Goal: Task Accomplishment & Management: Manage account settings

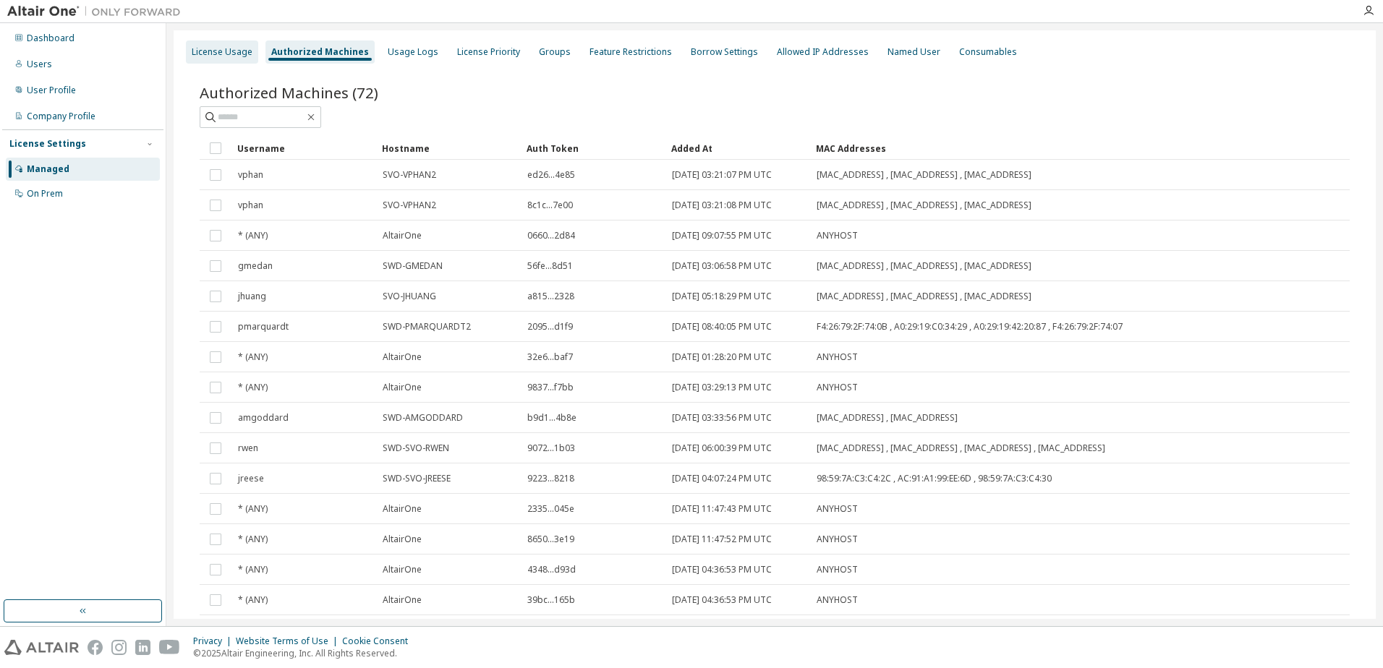
click at [224, 54] on div "License Usage" at bounding box center [222, 52] width 61 height 12
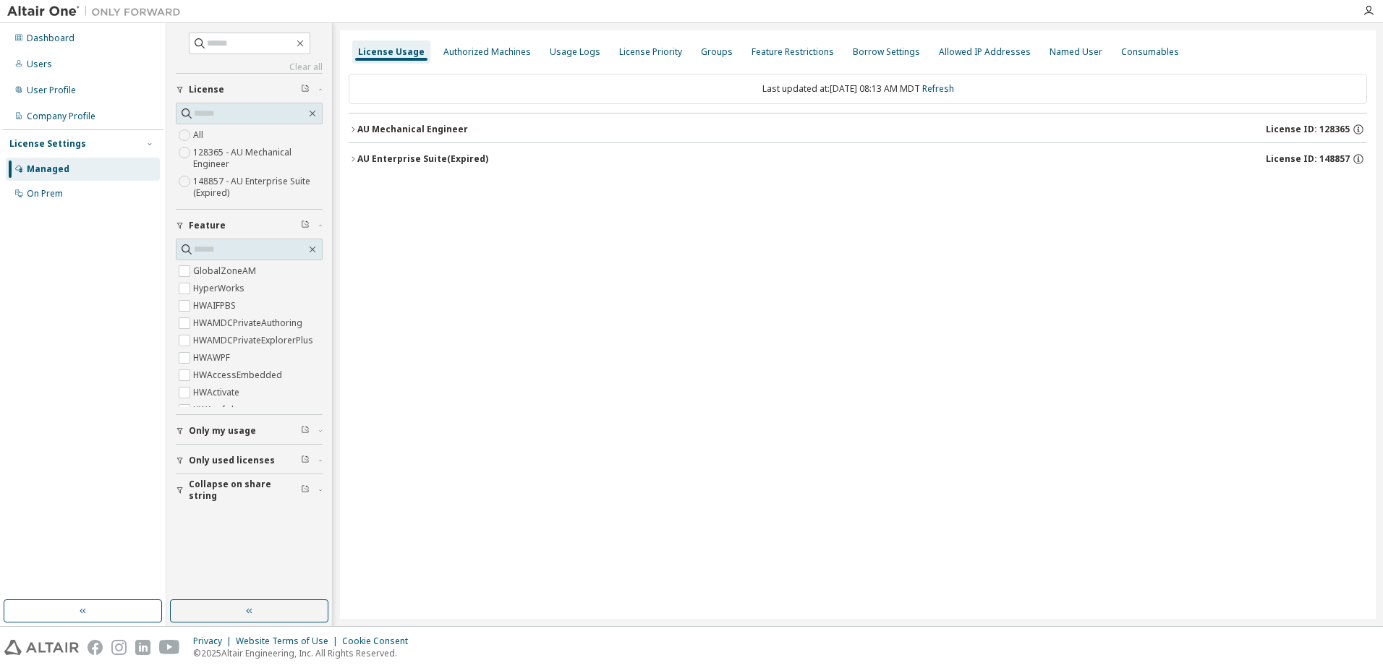
click at [353, 127] on icon "button" at bounding box center [353, 129] width 9 height 9
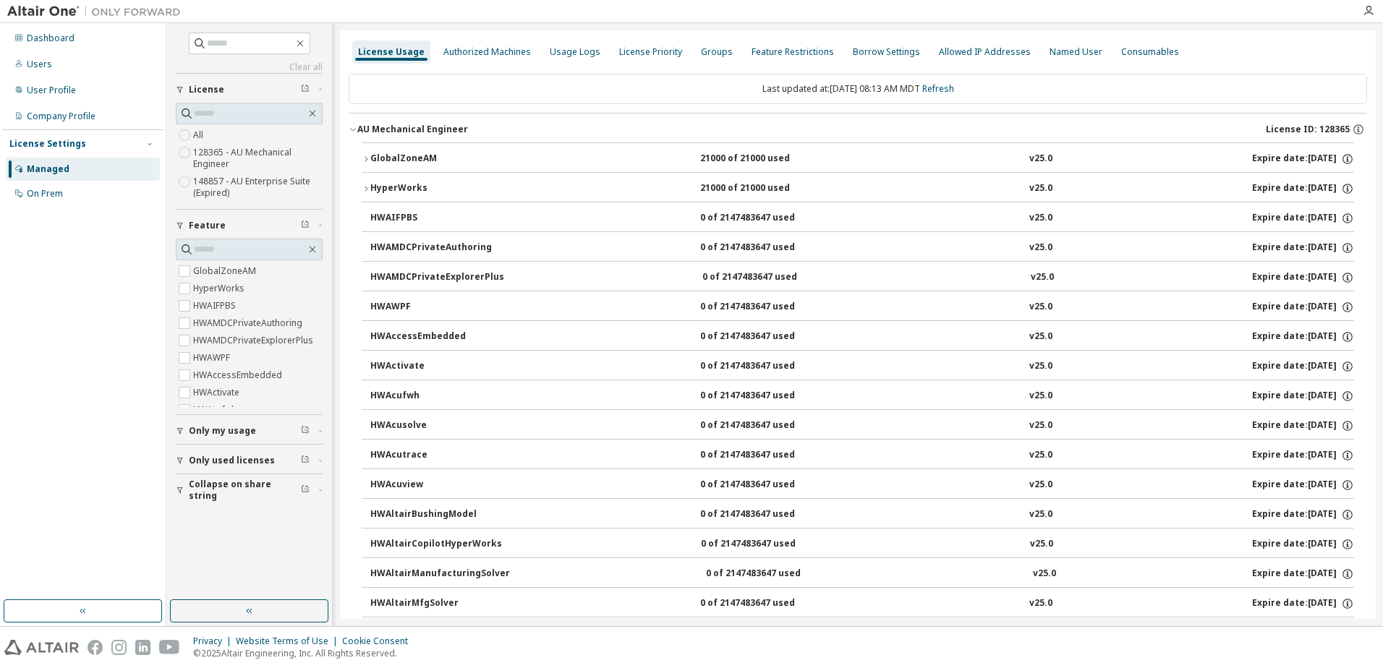
click at [368, 187] on icon "button" at bounding box center [366, 188] width 9 height 9
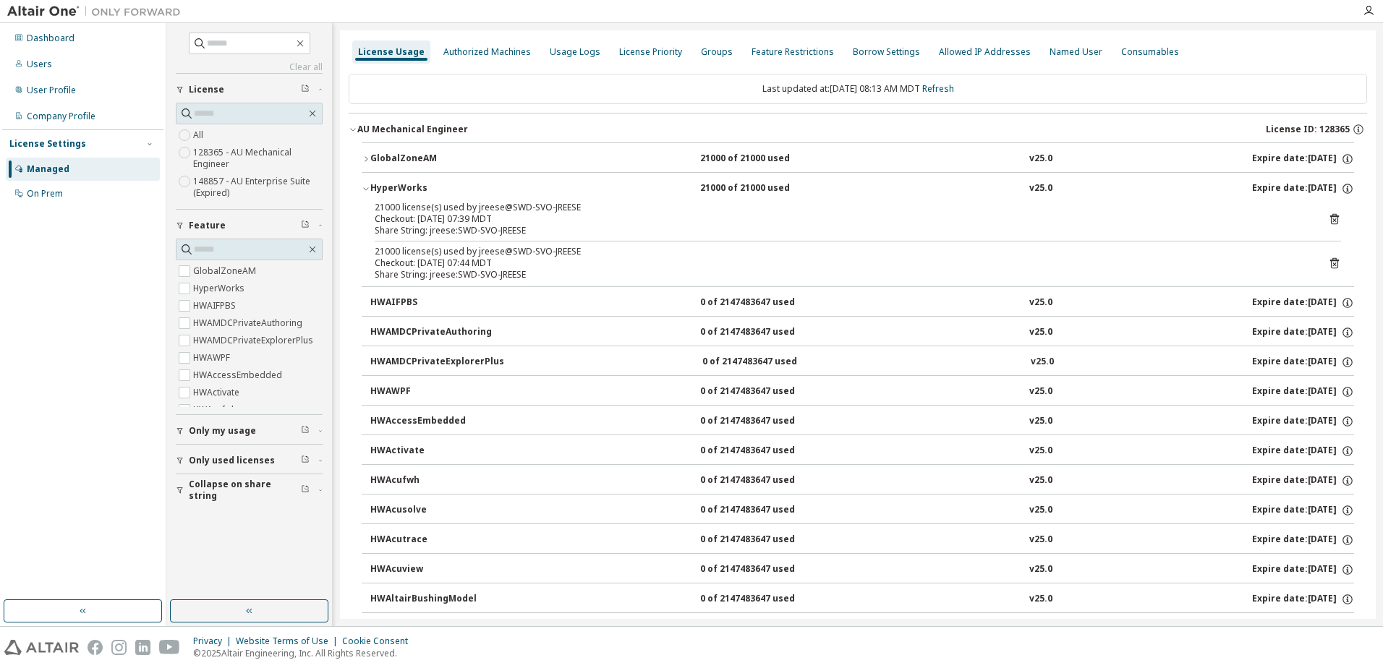
click at [1328, 221] on icon at bounding box center [1334, 219] width 13 height 13
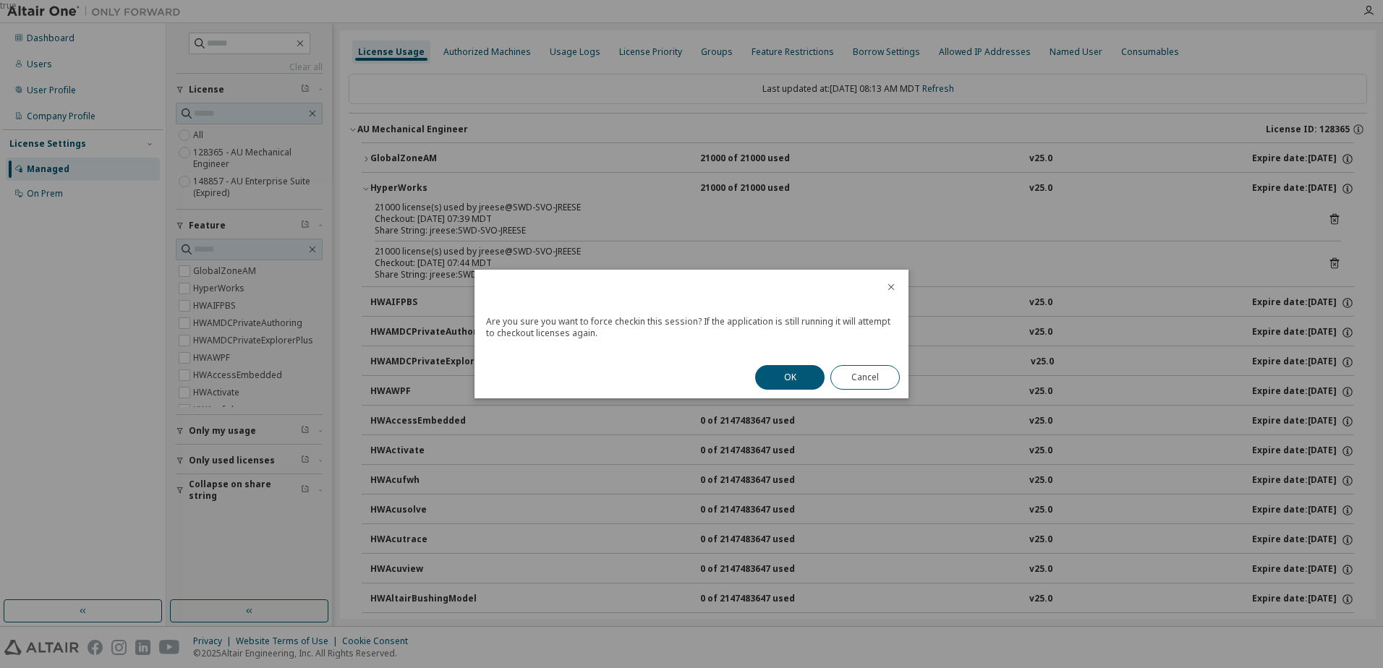
click at [890, 286] on icon "close" at bounding box center [891, 287] width 12 height 12
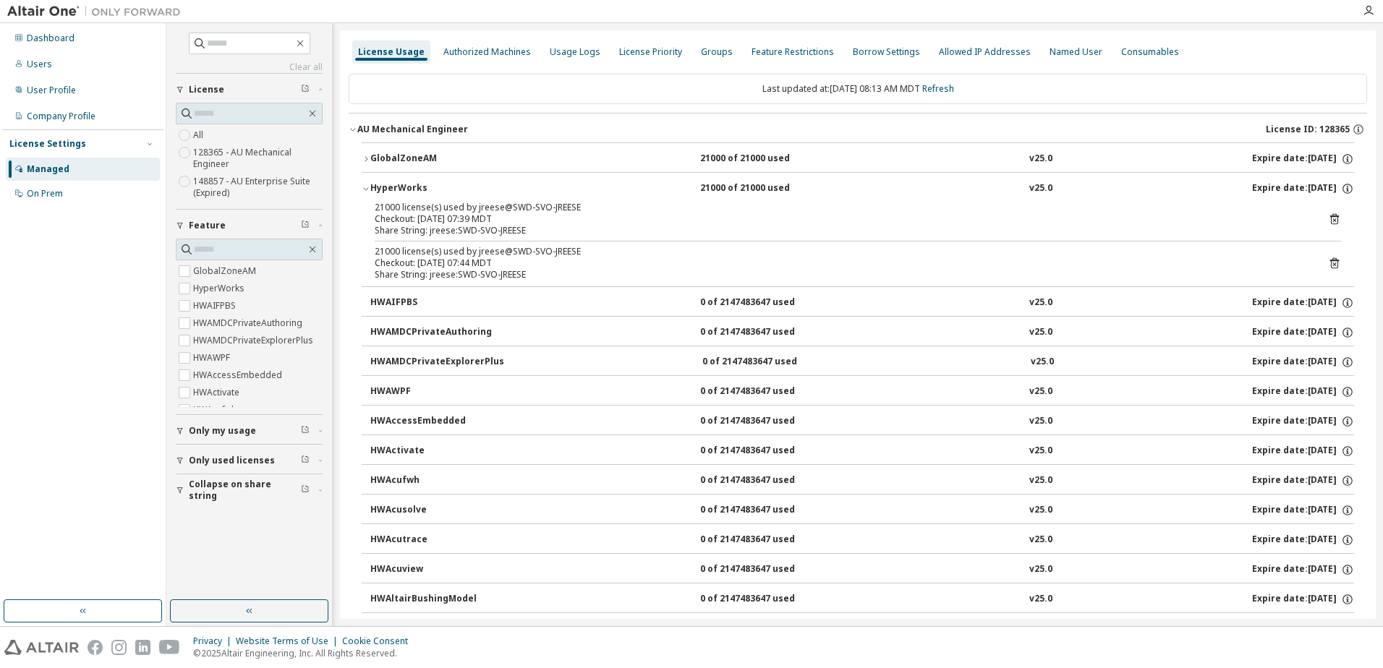
click at [1328, 263] on icon at bounding box center [1334, 263] width 13 height 13
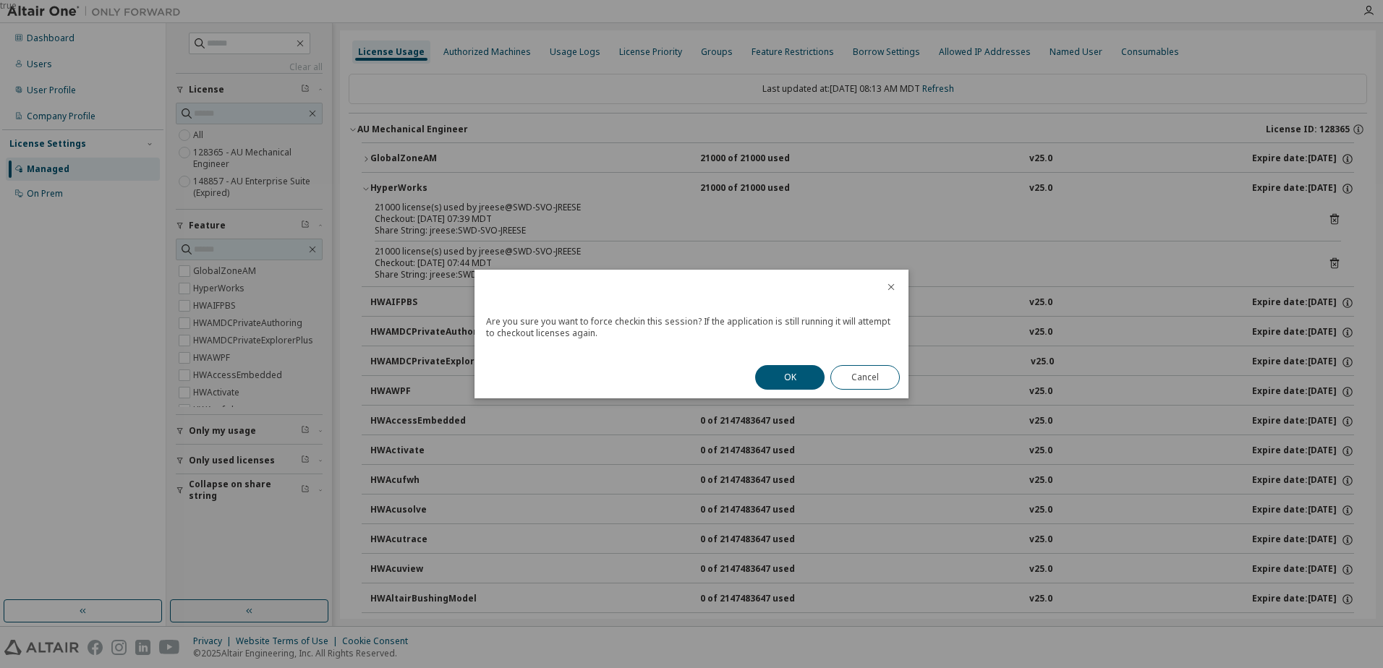
click at [890, 286] on icon "close" at bounding box center [891, 287] width 7 height 7
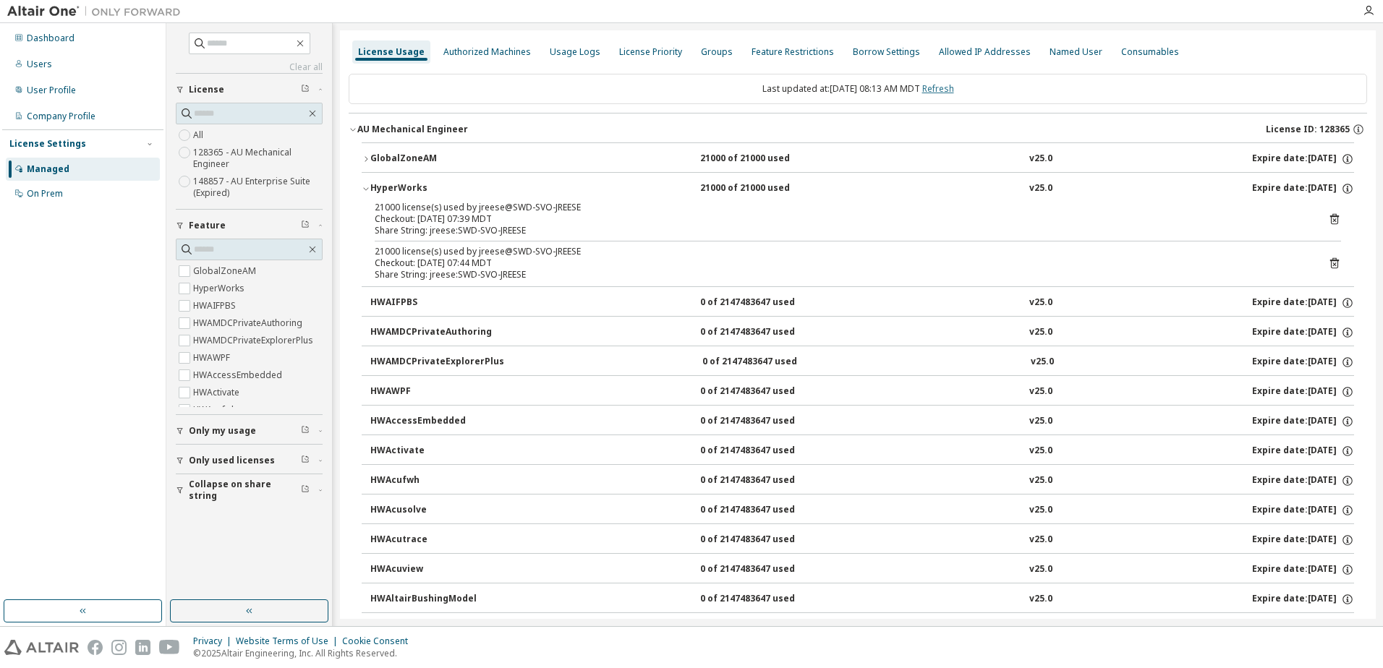
click at [941, 86] on link "Refresh" at bounding box center [938, 88] width 32 height 12
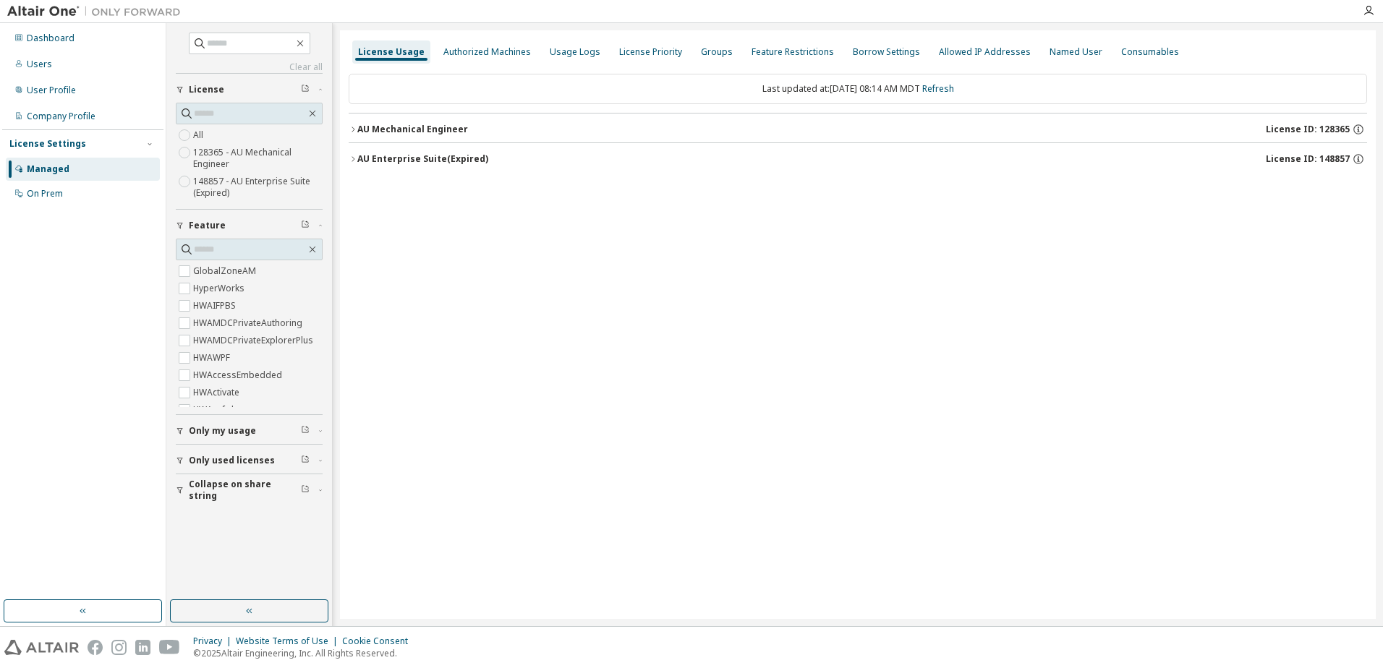
click at [354, 129] on icon "button" at bounding box center [353, 129] width 9 height 9
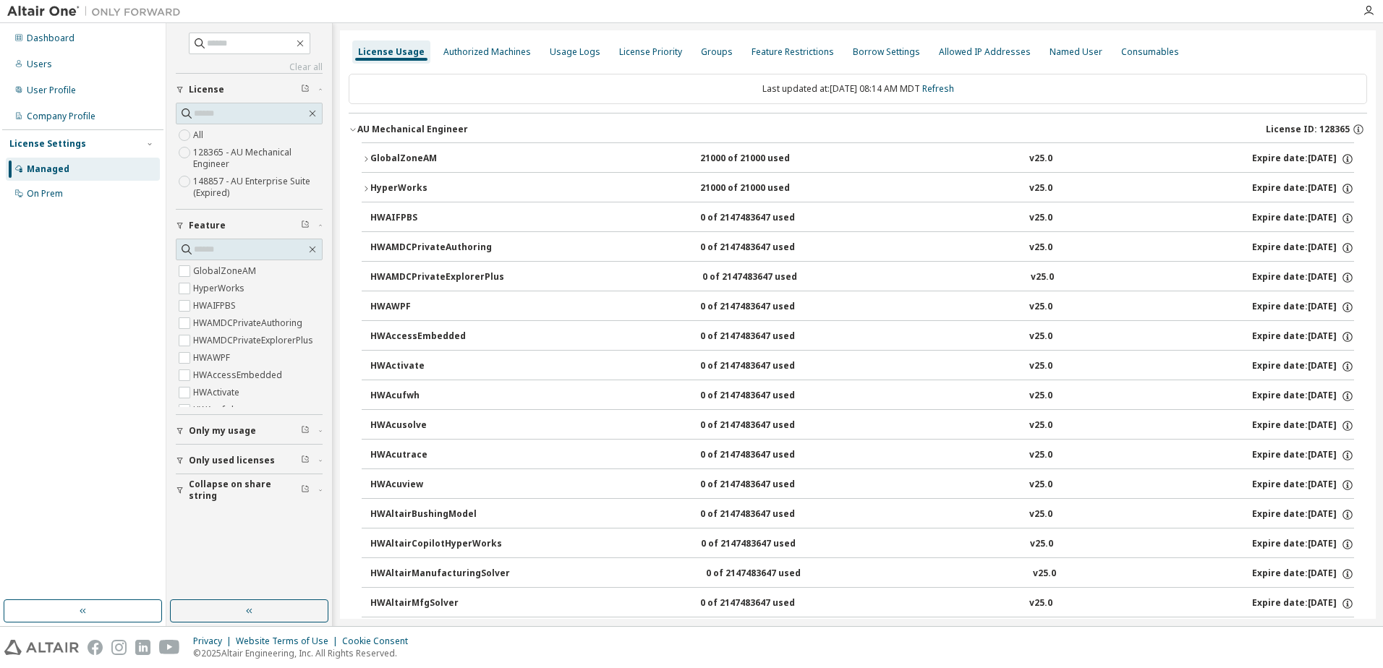
click at [362, 182] on button "HyperWorks 21000 of 21000 used v25.0 Expire date: [DATE]" at bounding box center [858, 189] width 992 height 32
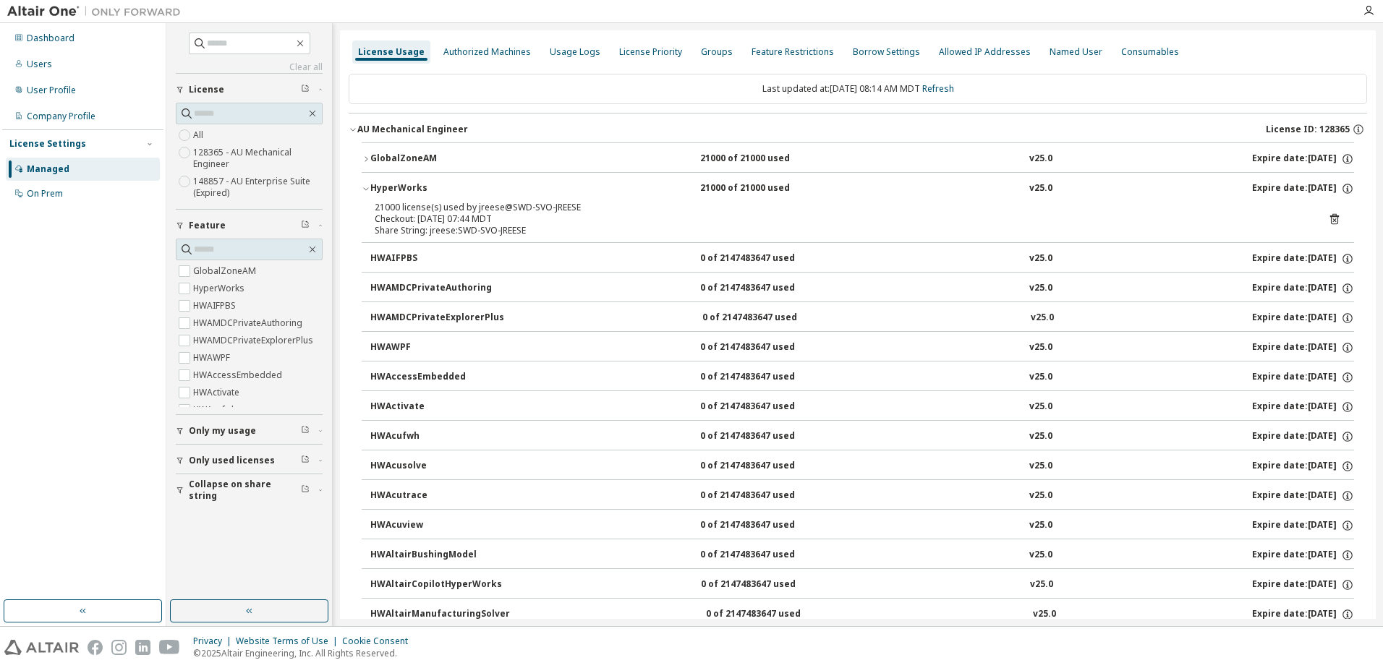
click at [365, 155] on icon "button" at bounding box center [366, 159] width 9 height 9
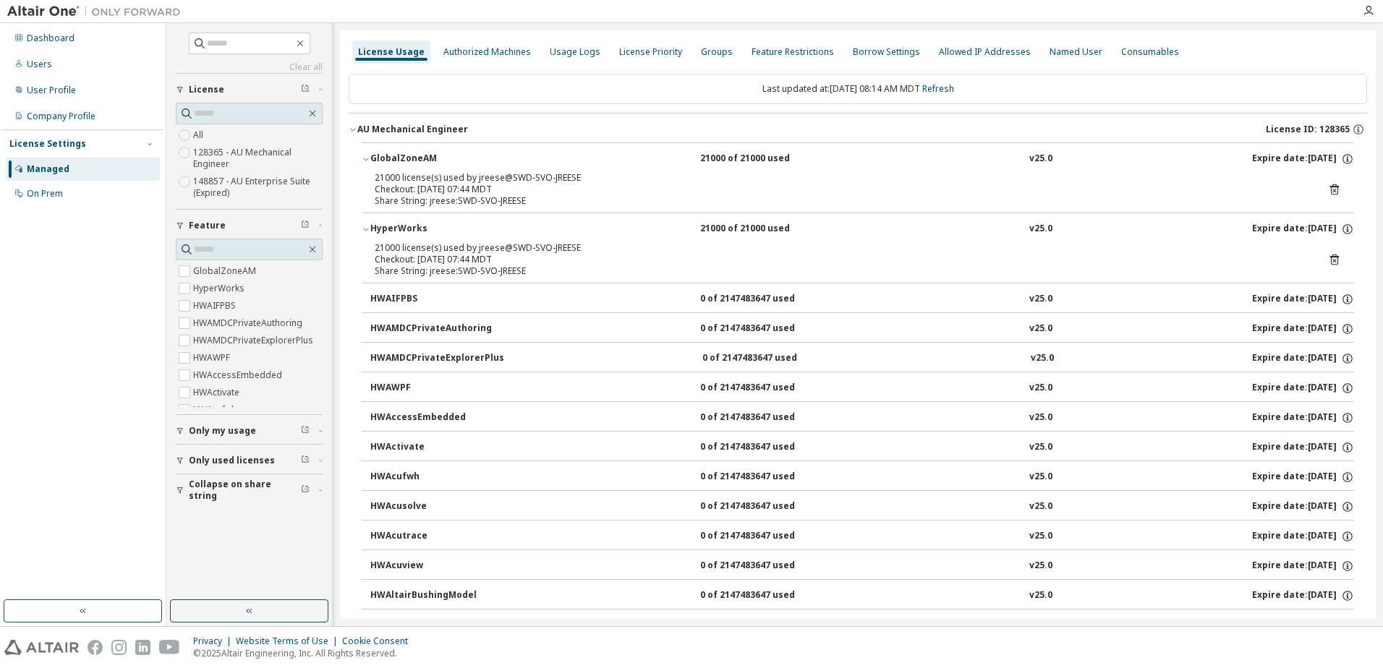
click at [365, 155] on icon "button" at bounding box center [366, 159] width 9 height 9
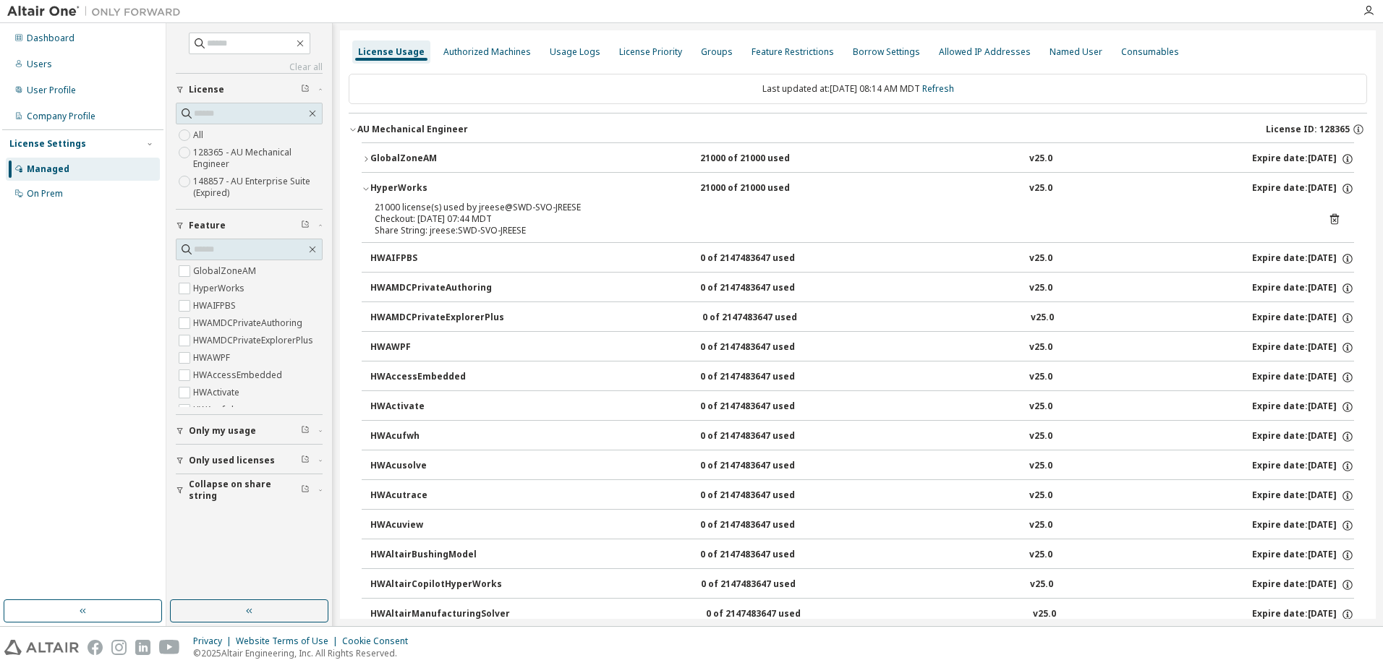
click at [1330, 218] on icon at bounding box center [1334, 219] width 9 height 11
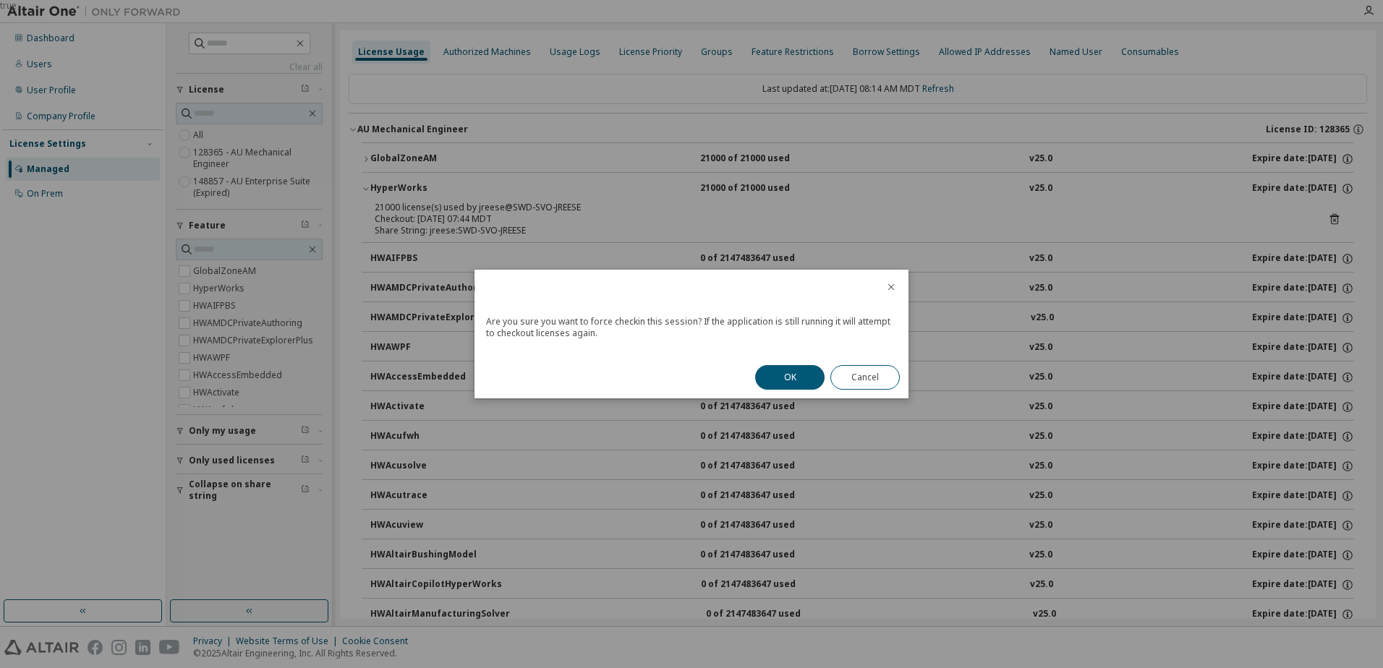
click at [894, 286] on icon "close" at bounding box center [891, 287] width 12 height 12
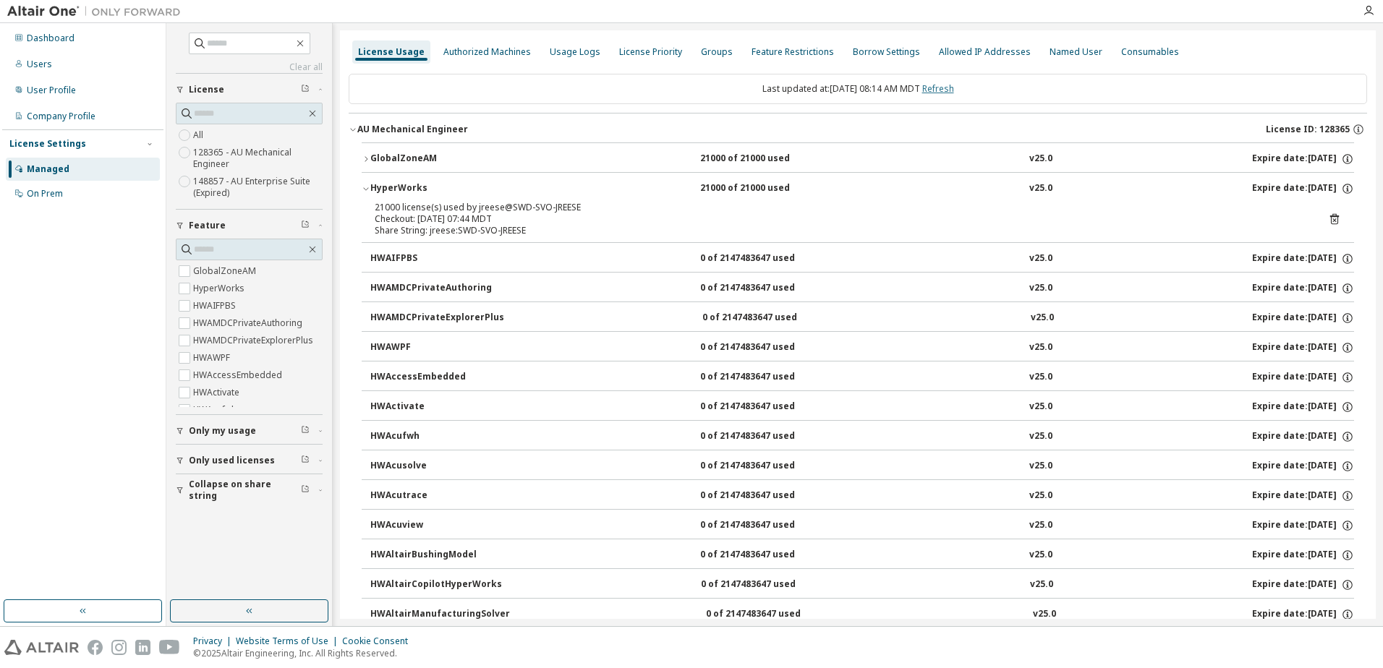
click at [950, 87] on link "Refresh" at bounding box center [938, 88] width 32 height 12
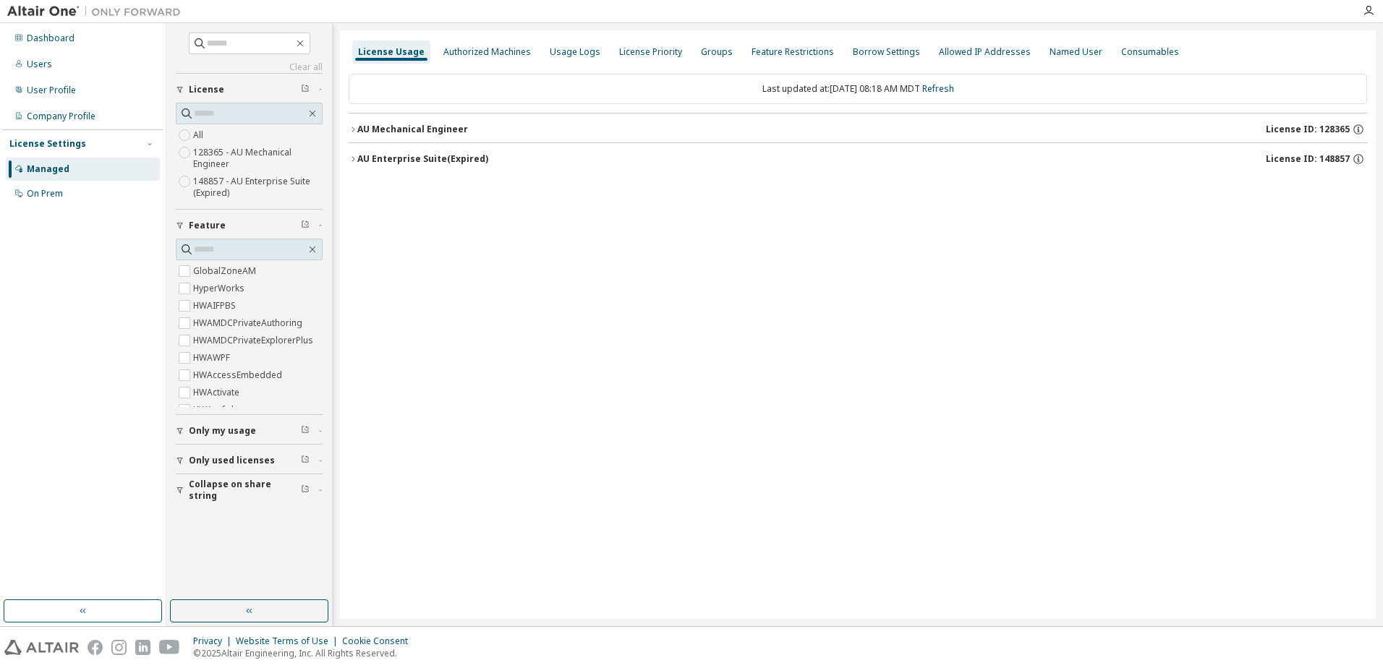
click at [368, 127] on div "AU Mechanical Engineer" at bounding box center [412, 130] width 111 height 12
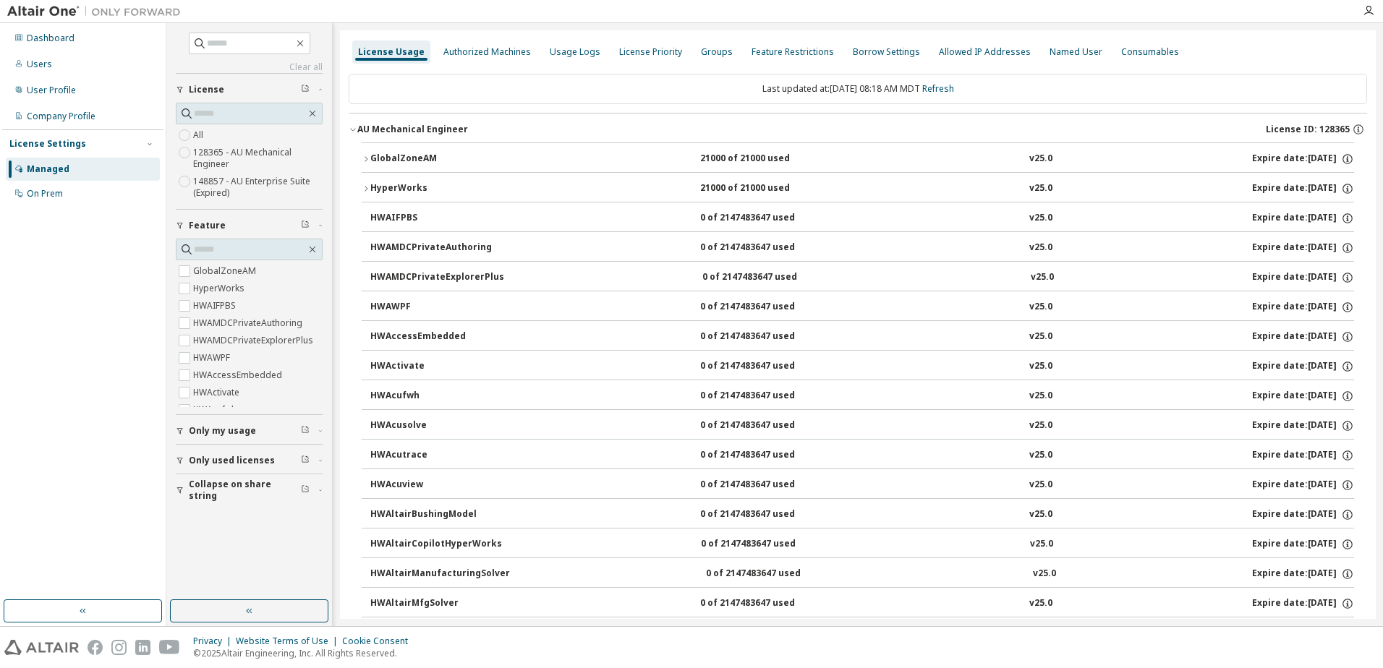
click at [388, 188] on div "HyperWorks" at bounding box center [435, 188] width 130 height 13
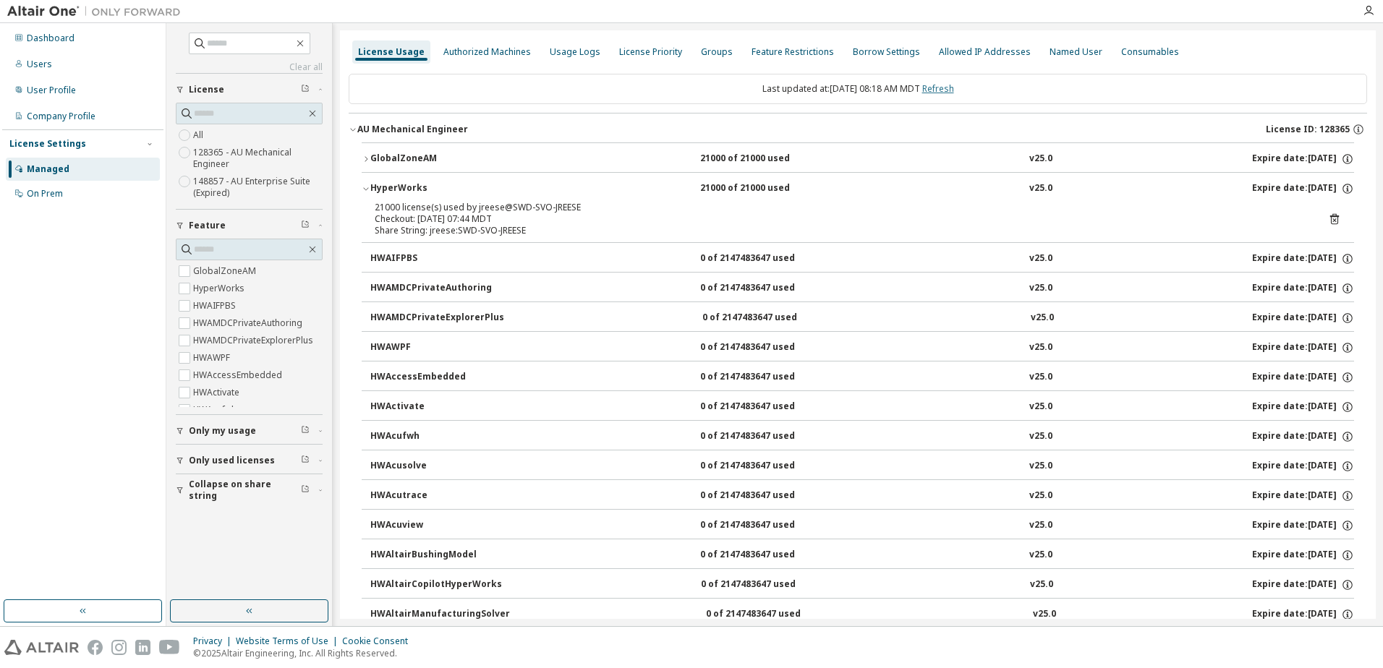
click at [951, 86] on link "Refresh" at bounding box center [938, 88] width 32 height 12
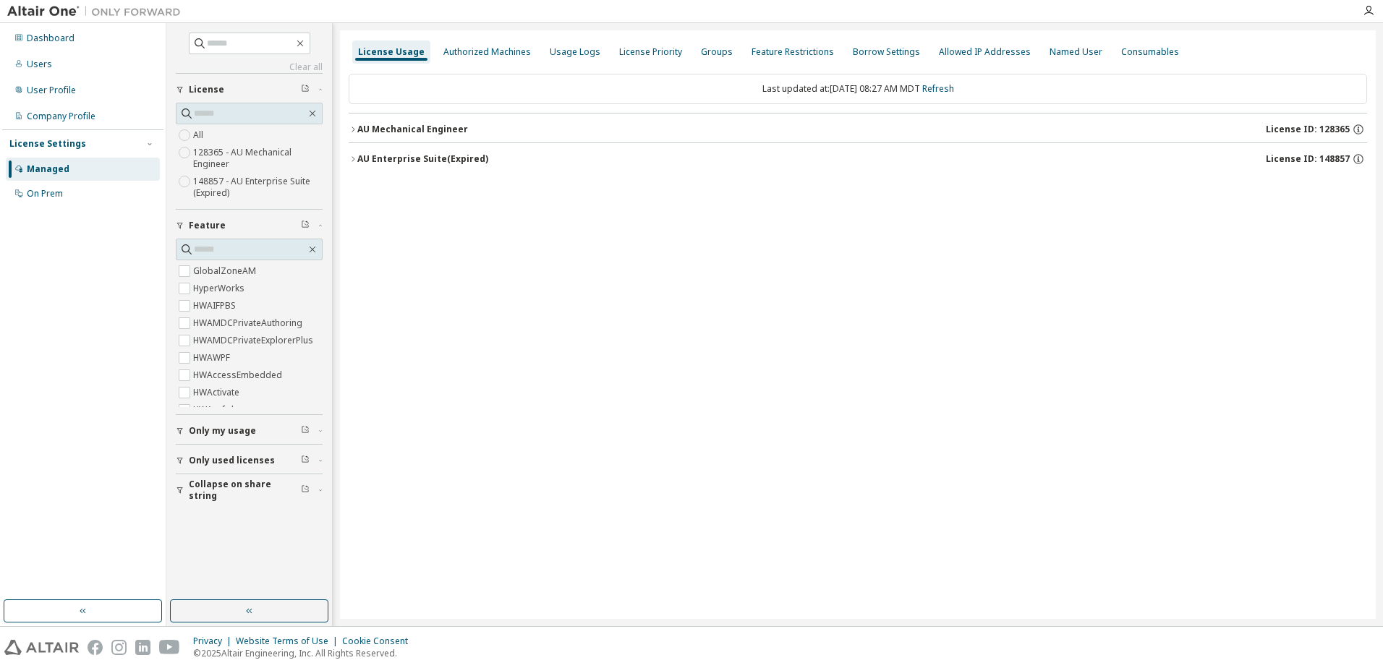
click at [351, 129] on icon "button" at bounding box center [353, 129] width 9 height 9
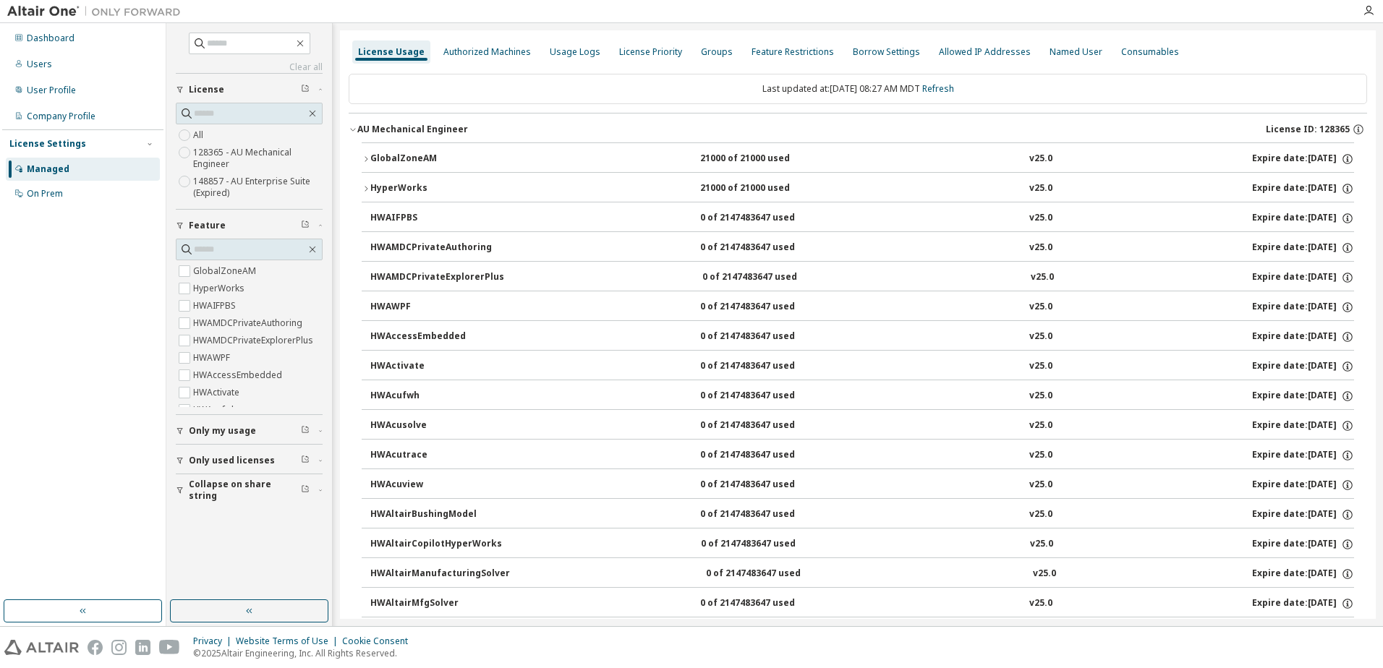
click at [368, 182] on button "HyperWorks 21000 of 21000 used v25.0 Expire date: [DATE]" at bounding box center [858, 189] width 992 height 32
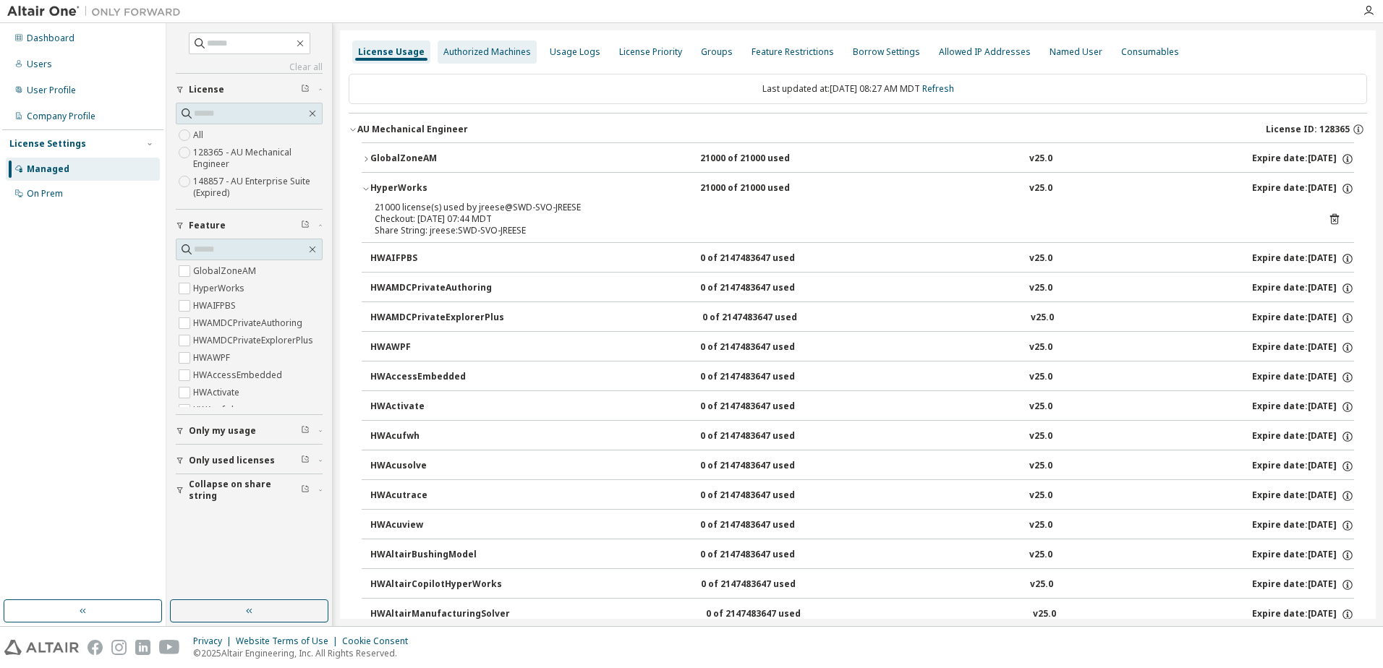
click at [490, 53] on div "Authorized Machines" at bounding box center [487, 52] width 88 height 12
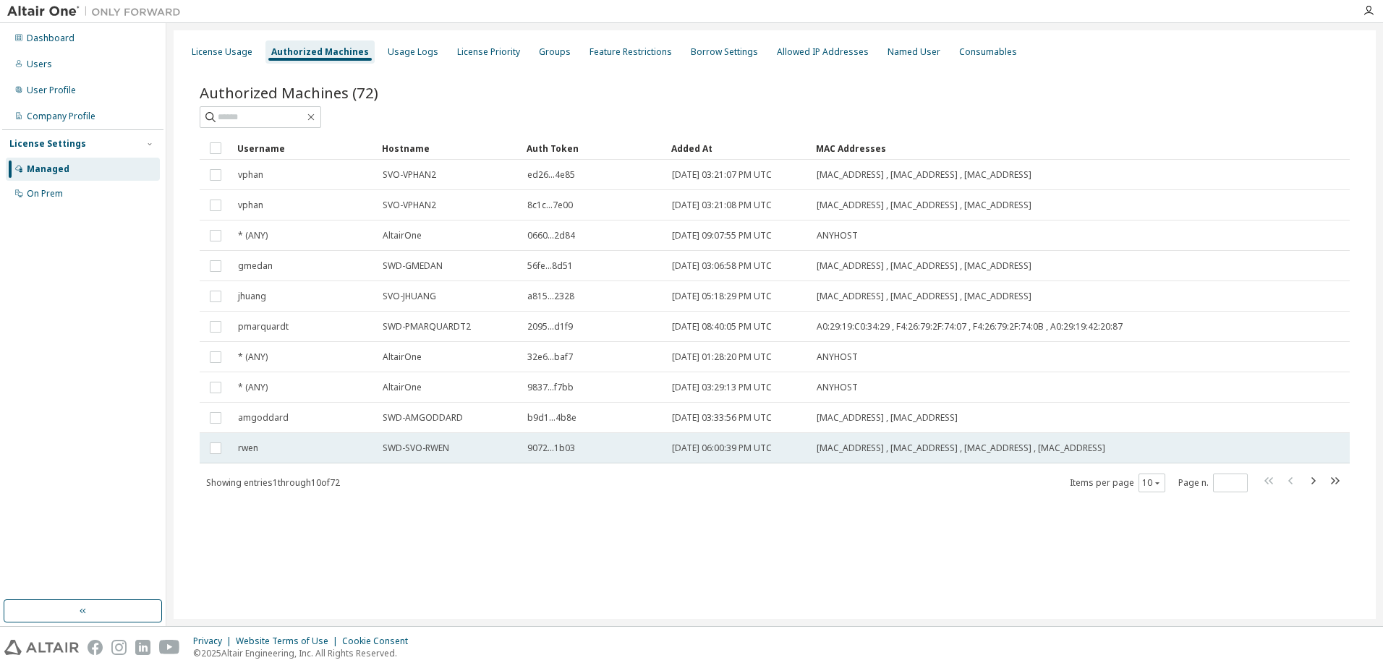
click at [448, 456] on td "SWD-SVO-RWEN" at bounding box center [448, 448] width 145 height 30
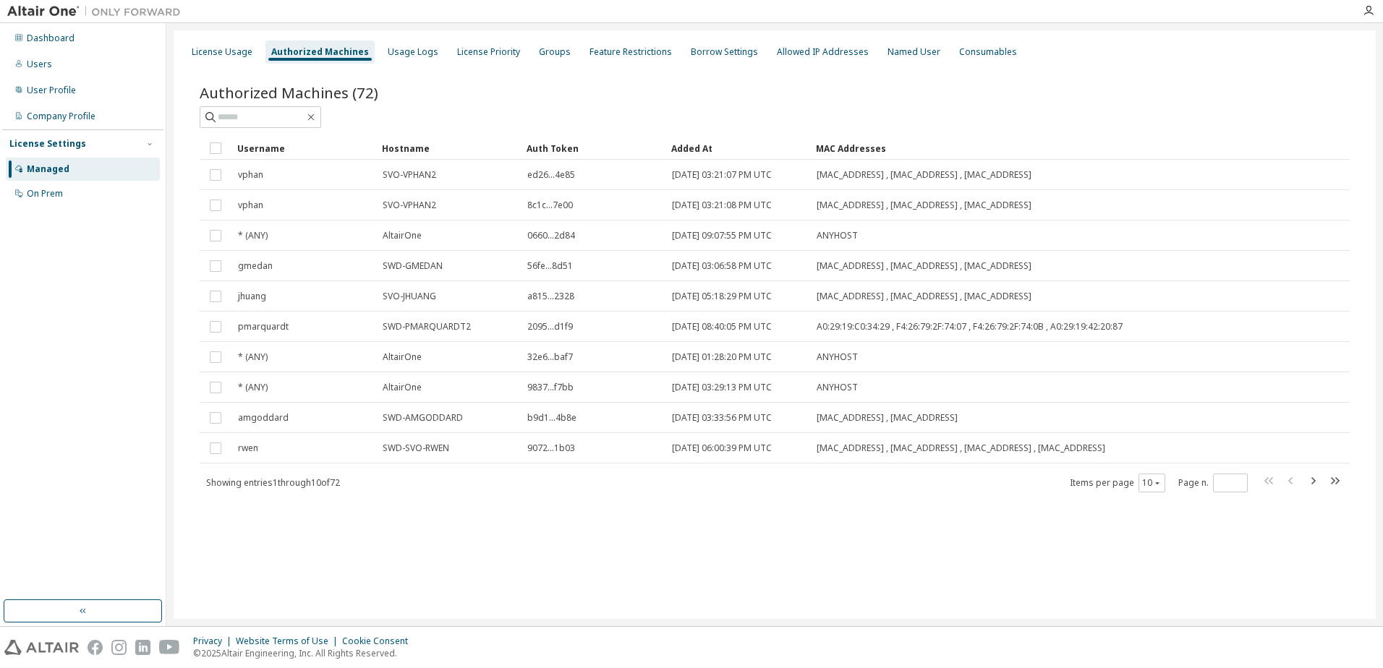
click at [448, 456] on td "SWD-SVO-RWEN" at bounding box center [448, 448] width 145 height 30
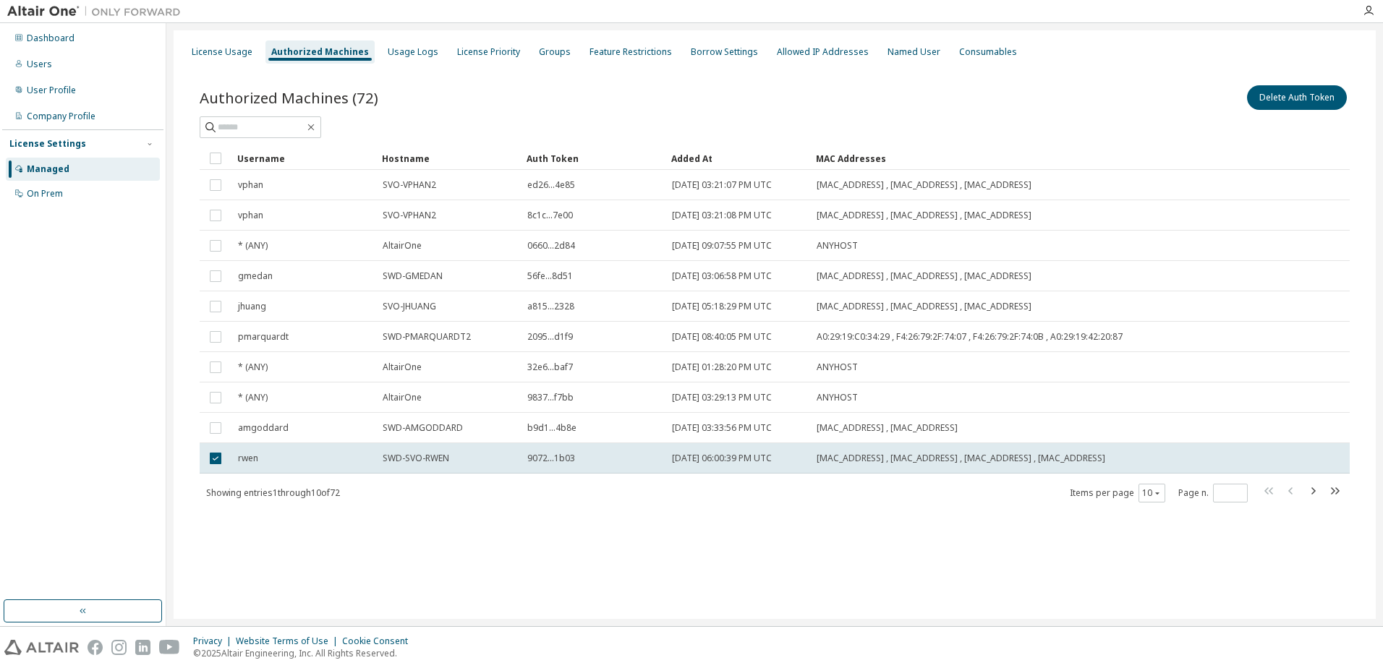
click at [448, 456] on span "SWD-SVO-RWEN" at bounding box center [416, 459] width 67 height 12
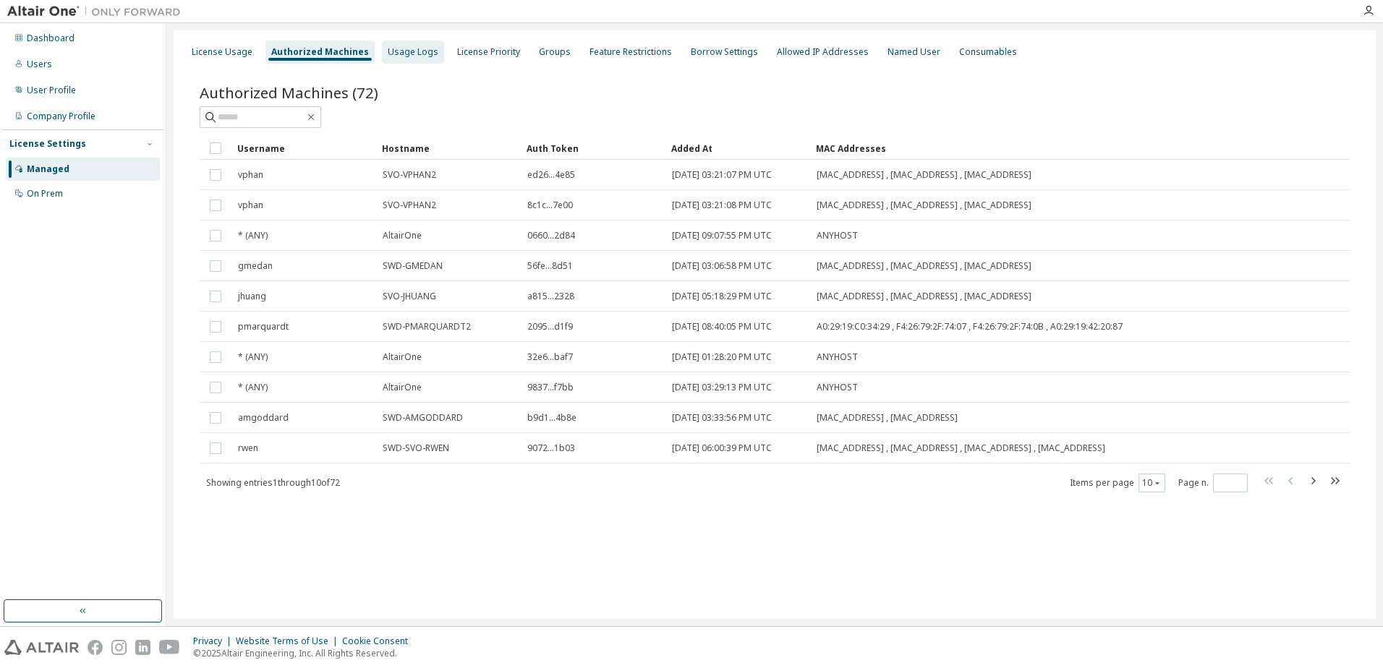
click at [412, 59] on div "Usage Logs" at bounding box center [413, 52] width 62 height 23
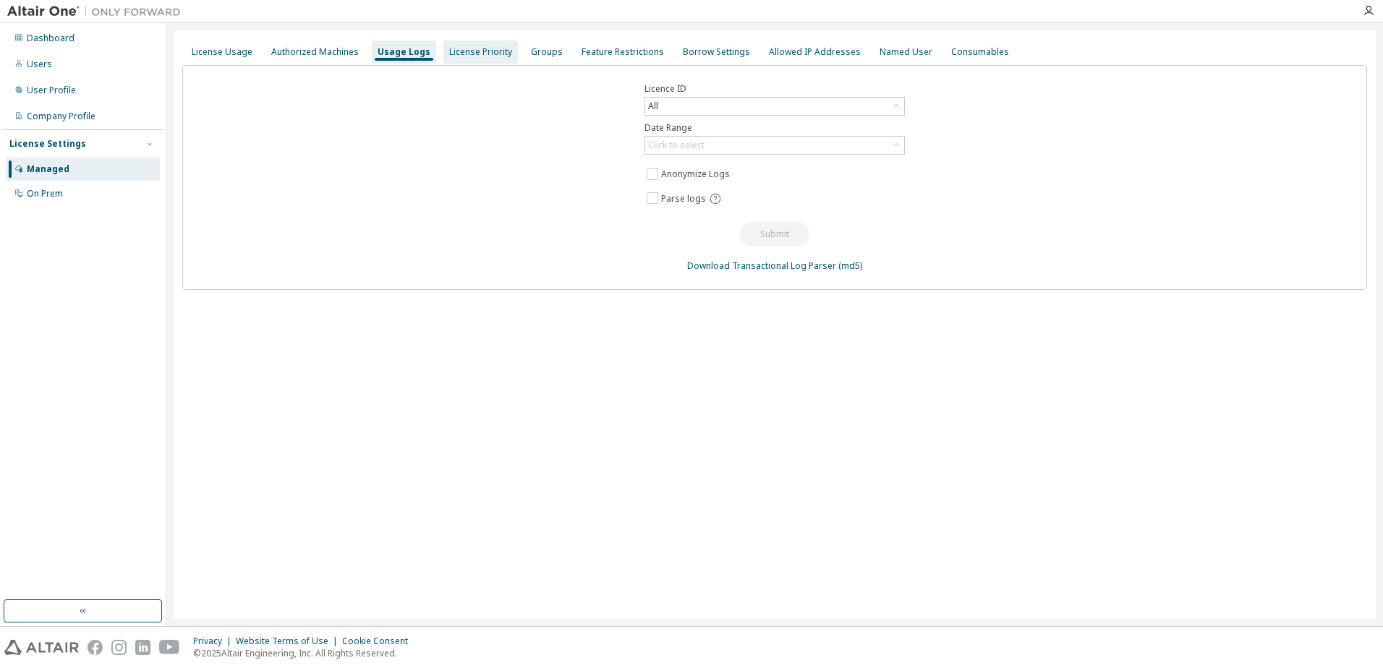
click at [486, 57] on div "License Priority" at bounding box center [480, 52] width 63 height 12
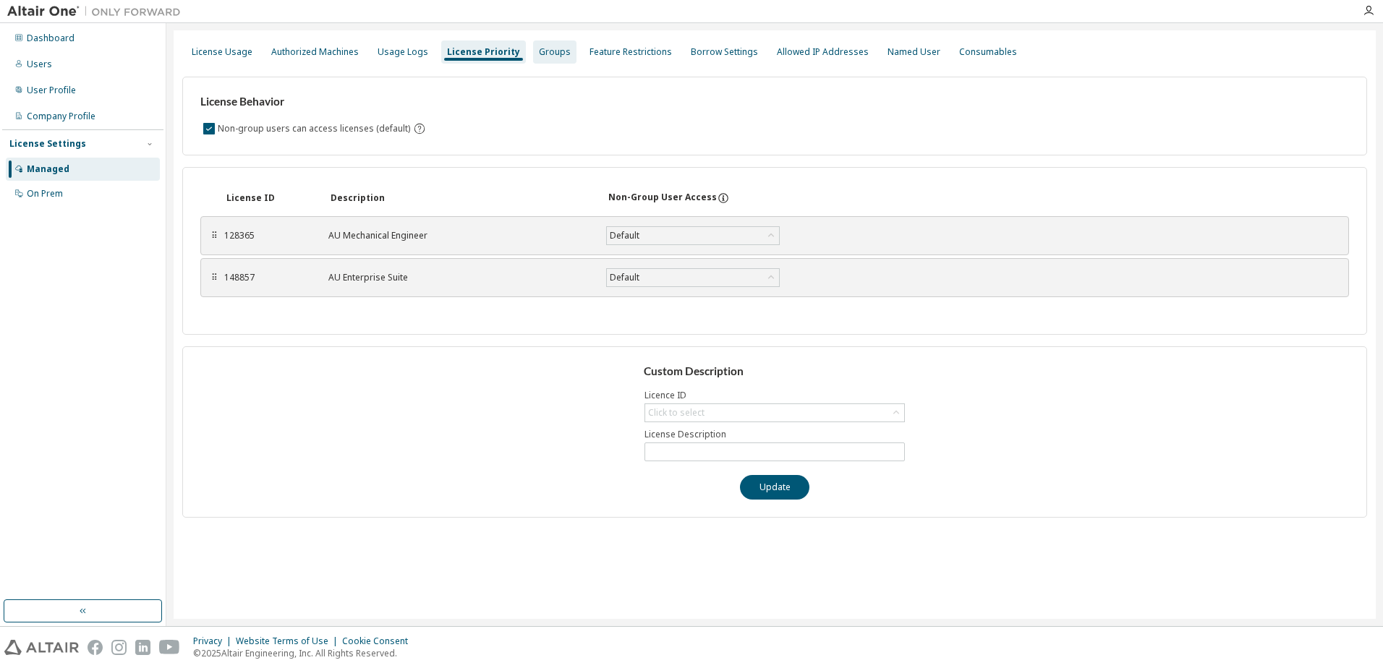
click at [556, 54] on div "Groups" at bounding box center [554, 52] width 43 height 23
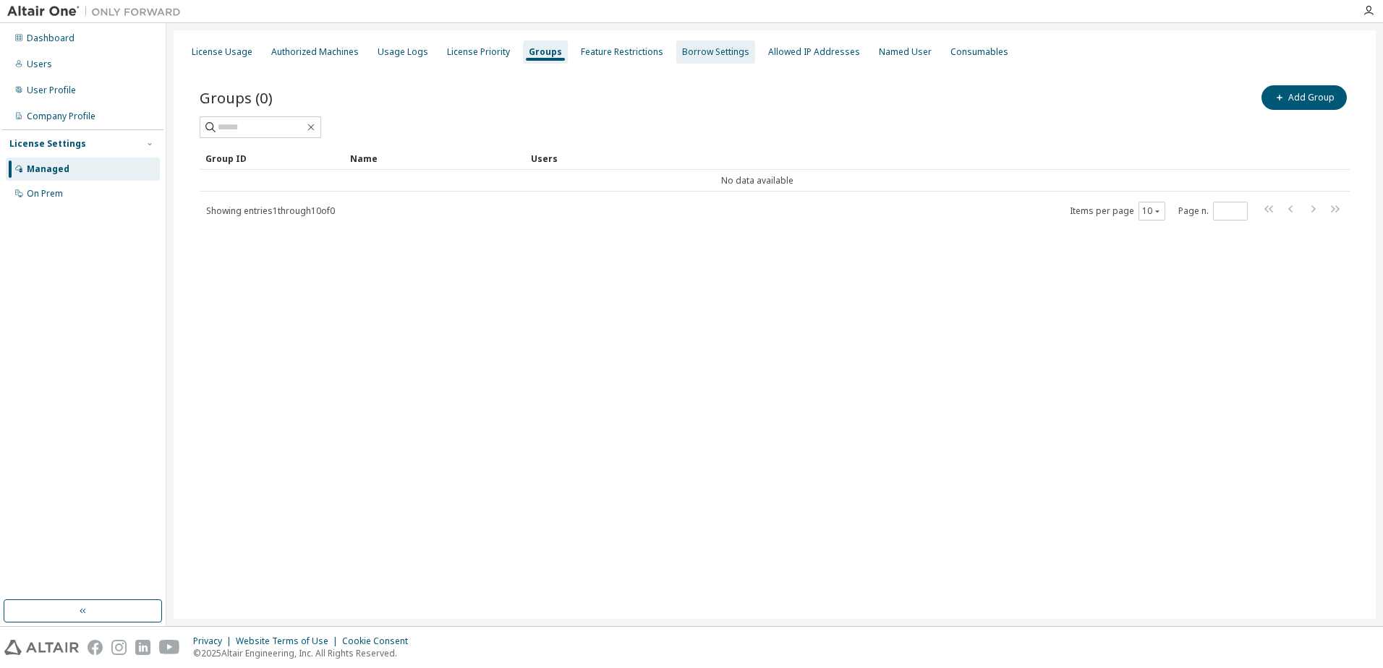
click at [703, 51] on div "Borrow Settings" at bounding box center [715, 52] width 67 height 12
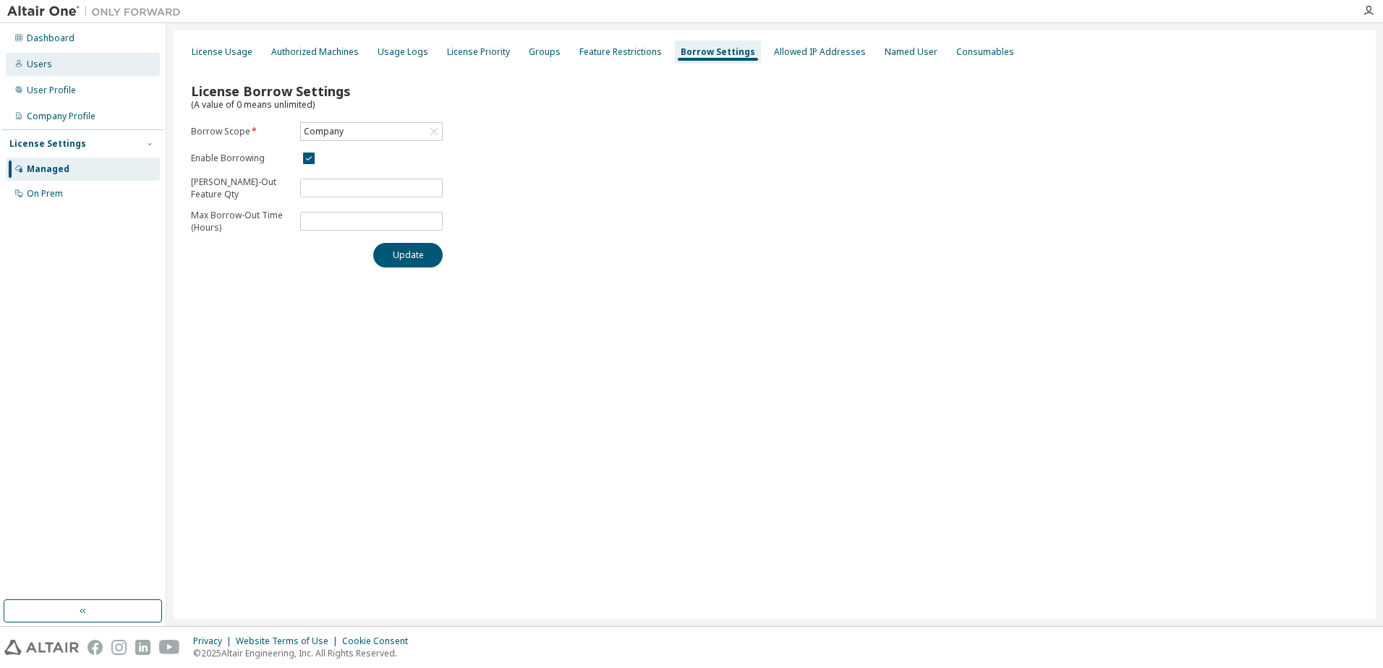
click at [61, 65] on div "Users" at bounding box center [83, 64] width 154 height 23
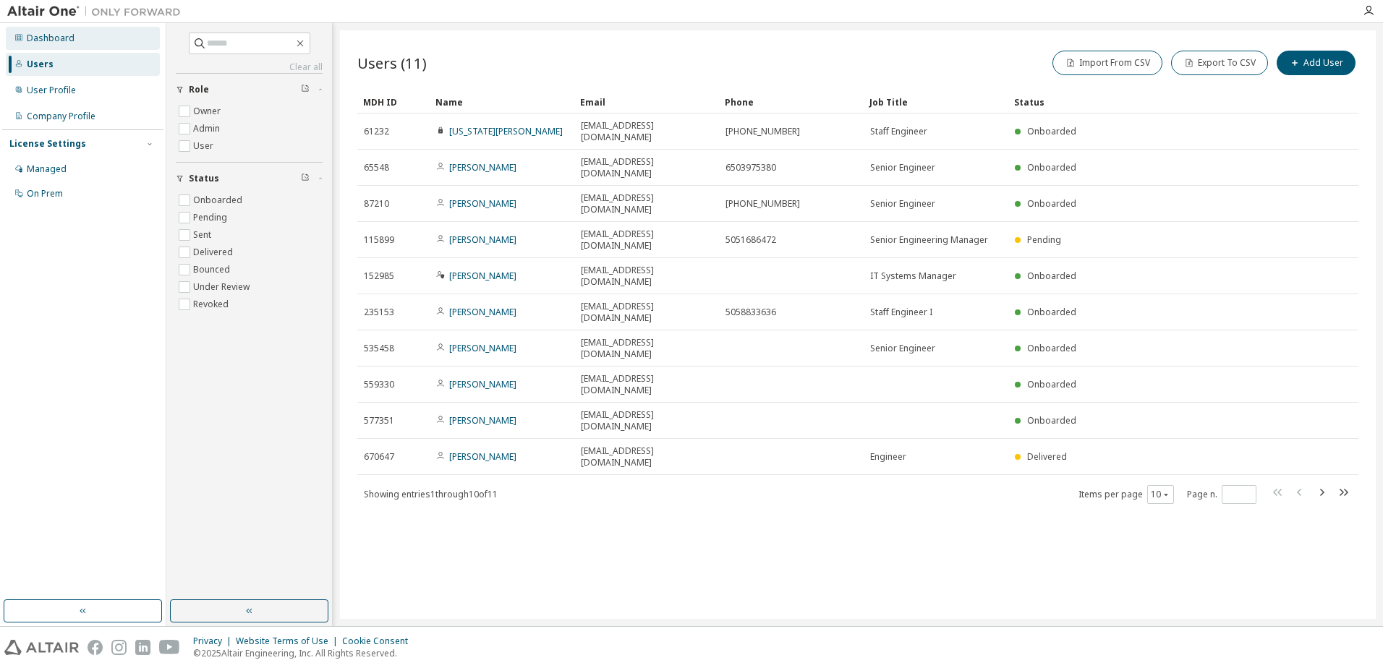
click at [72, 42] on div "Dashboard" at bounding box center [83, 38] width 154 height 23
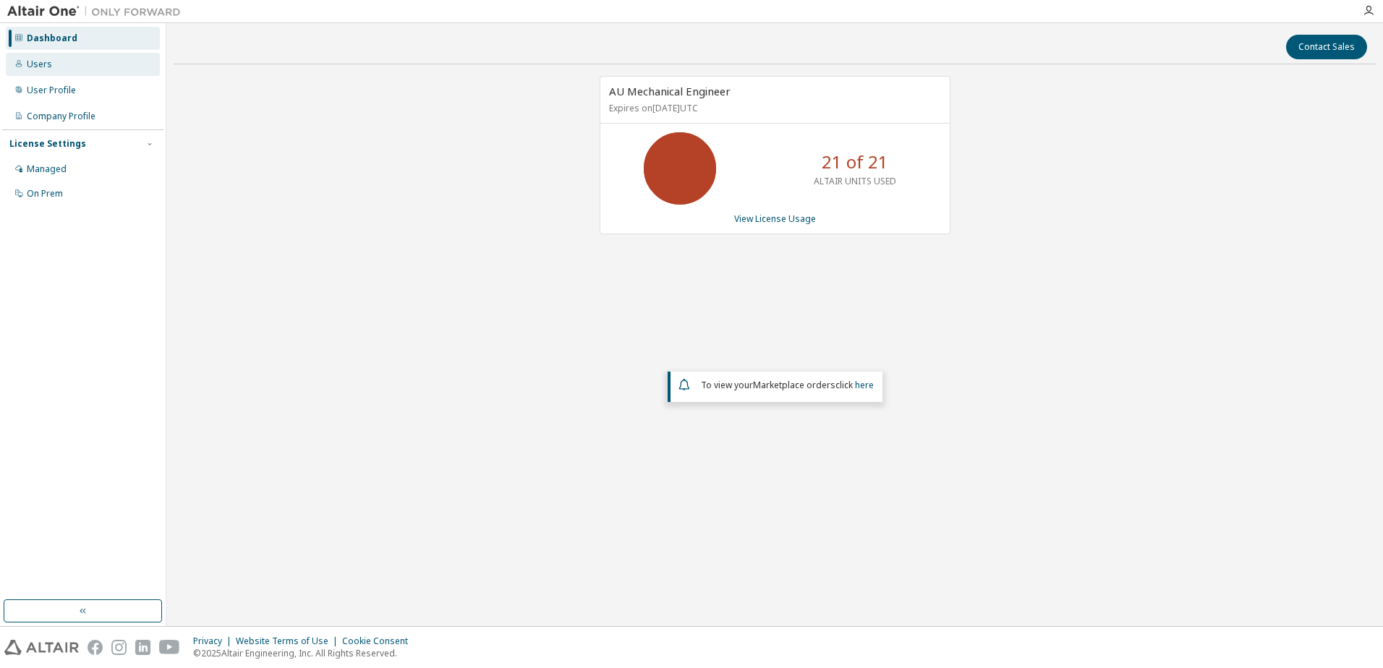
click at [84, 67] on div "Users" at bounding box center [83, 64] width 154 height 23
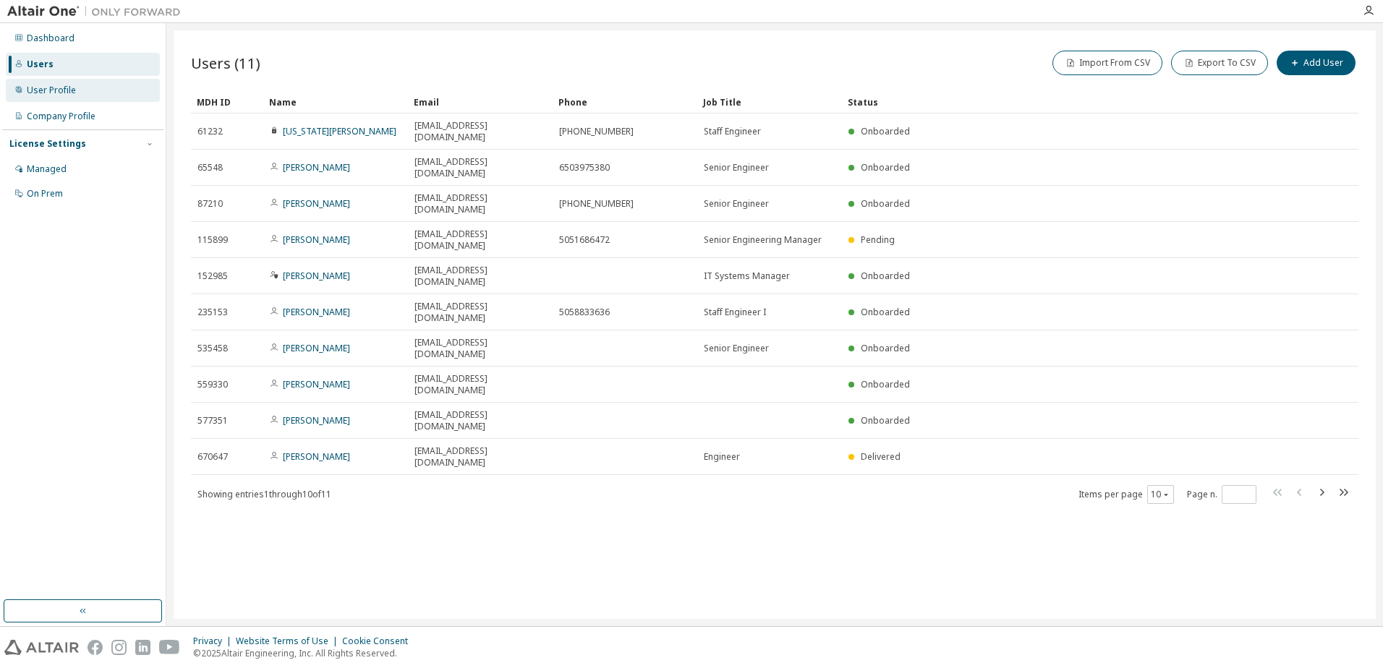
click at [84, 86] on div "User Profile" at bounding box center [83, 90] width 154 height 23
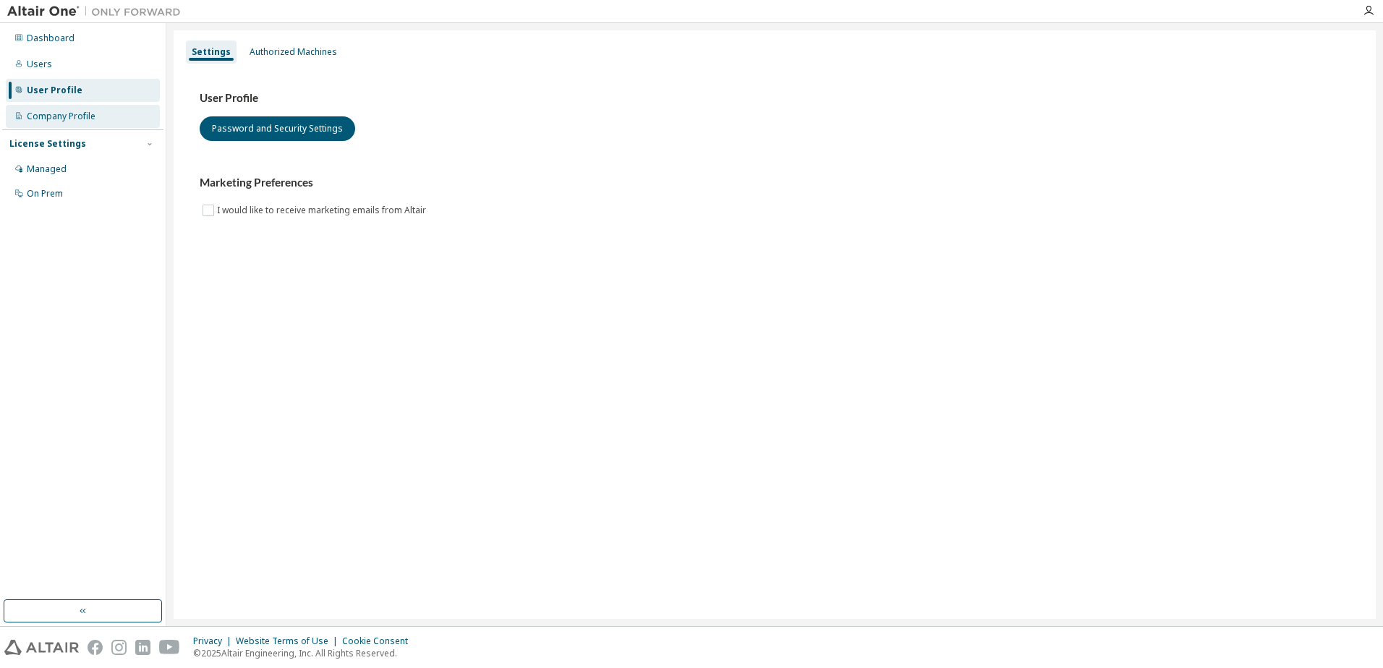
click at [95, 109] on div "Company Profile" at bounding box center [83, 116] width 154 height 23
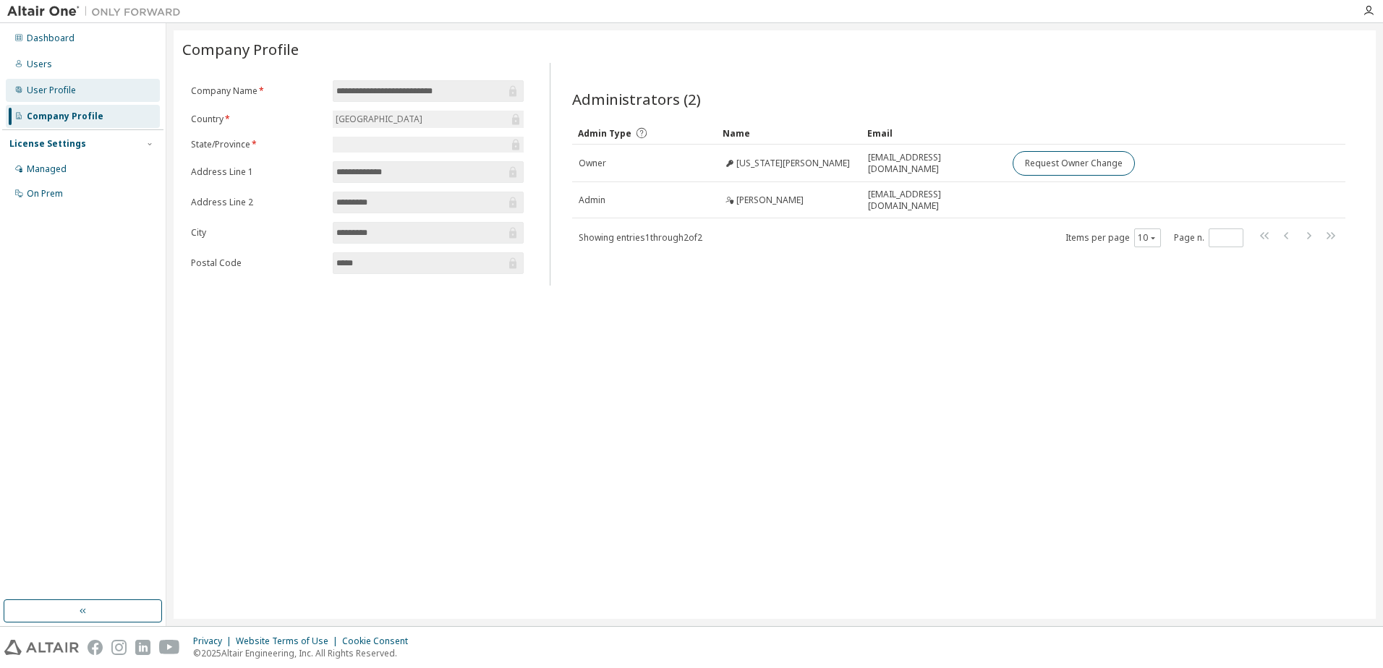
click at [95, 95] on div "User Profile" at bounding box center [83, 90] width 154 height 23
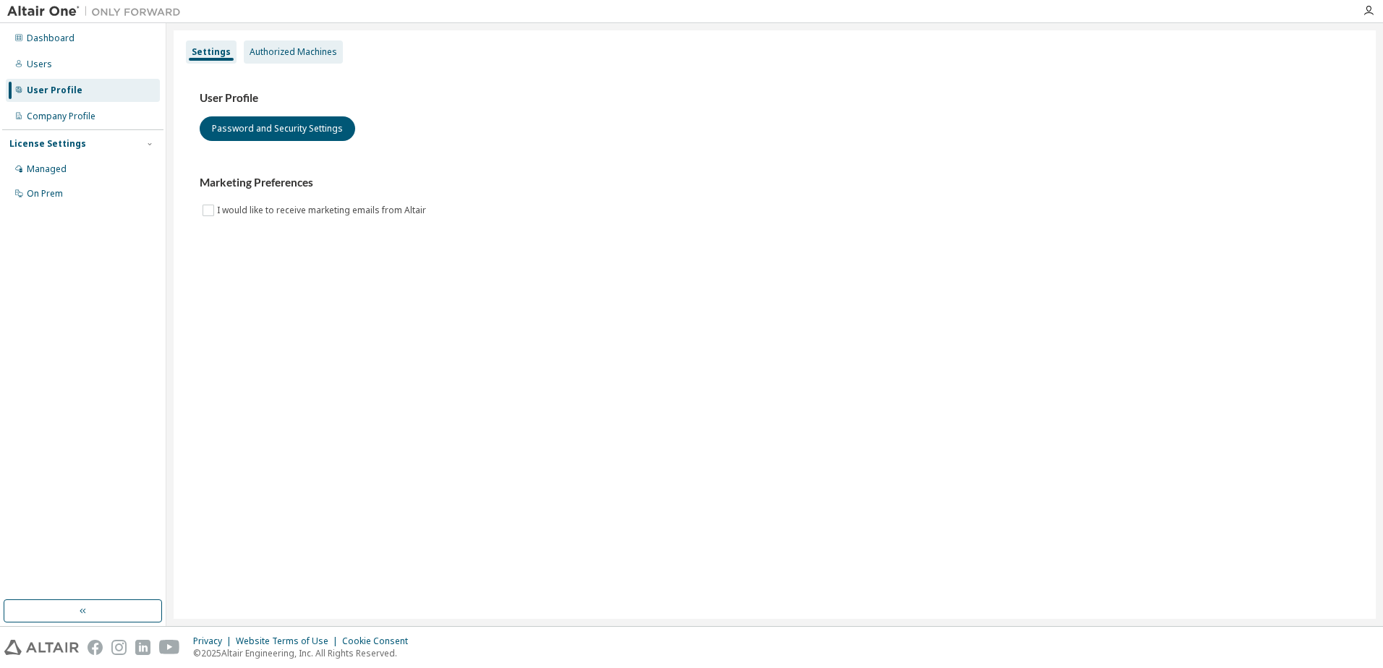
click at [260, 58] on div "Authorized Machines" at bounding box center [293, 52] width 99 height 23
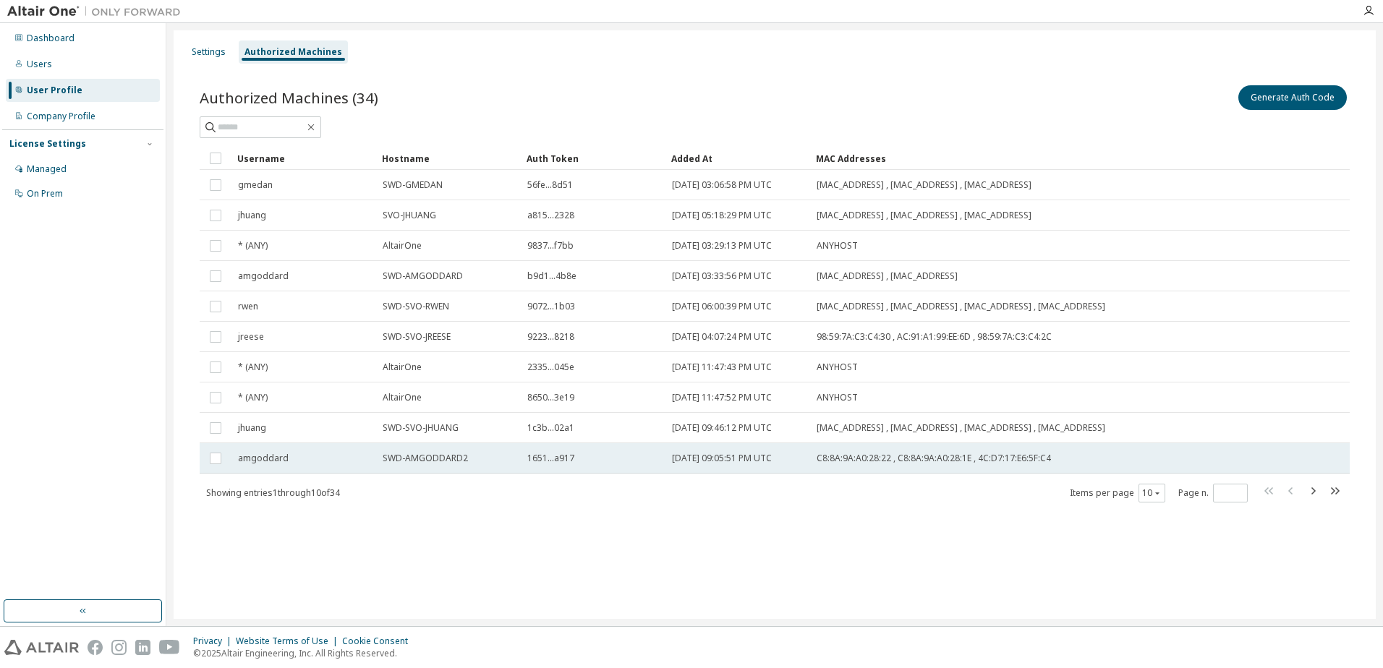
click at [310, 457] on div "amgoddard" at bounding box center [304, 459] width 132 height 12
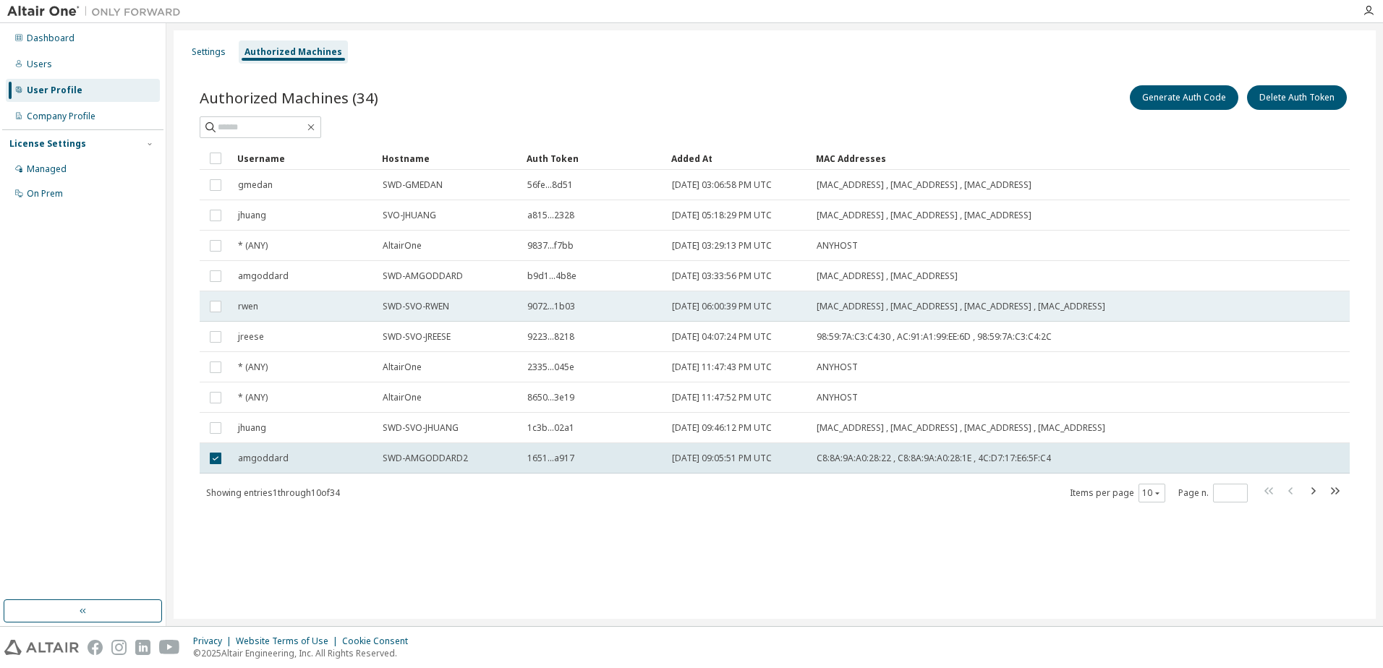
click at [325, 312] on div "rwen" at bounding box center [304, 307] width 132 height 12
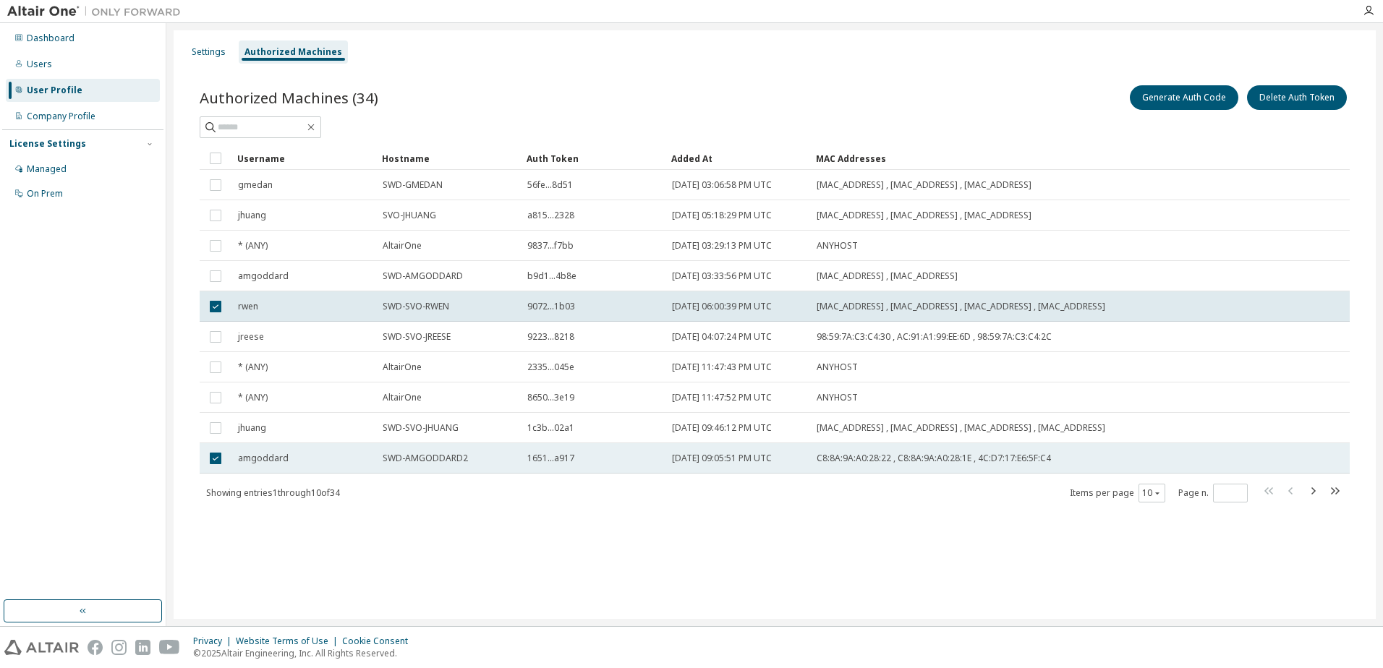
click at [316, 472] on td "amgoddard" at bounding box center [303, 458] width 145 height 30
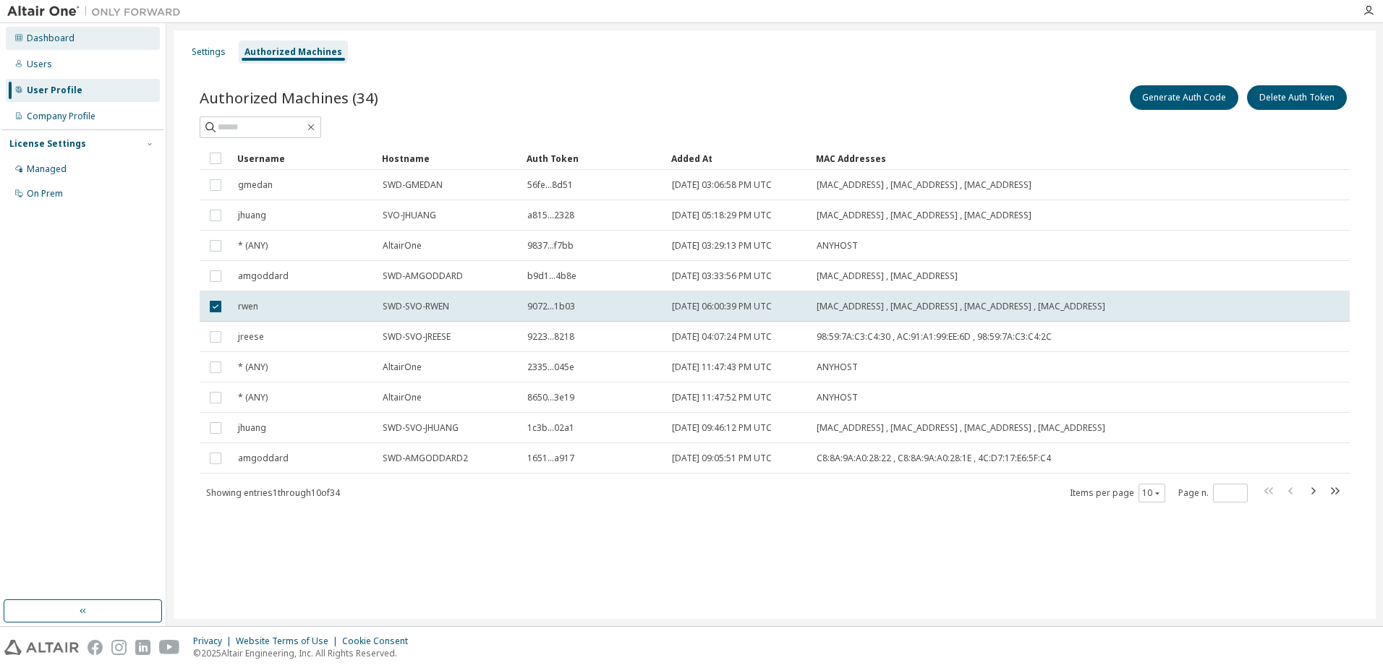
click at [71, 44] on div "Dashboard" at bounding box center [83, 38] width 154 height 23
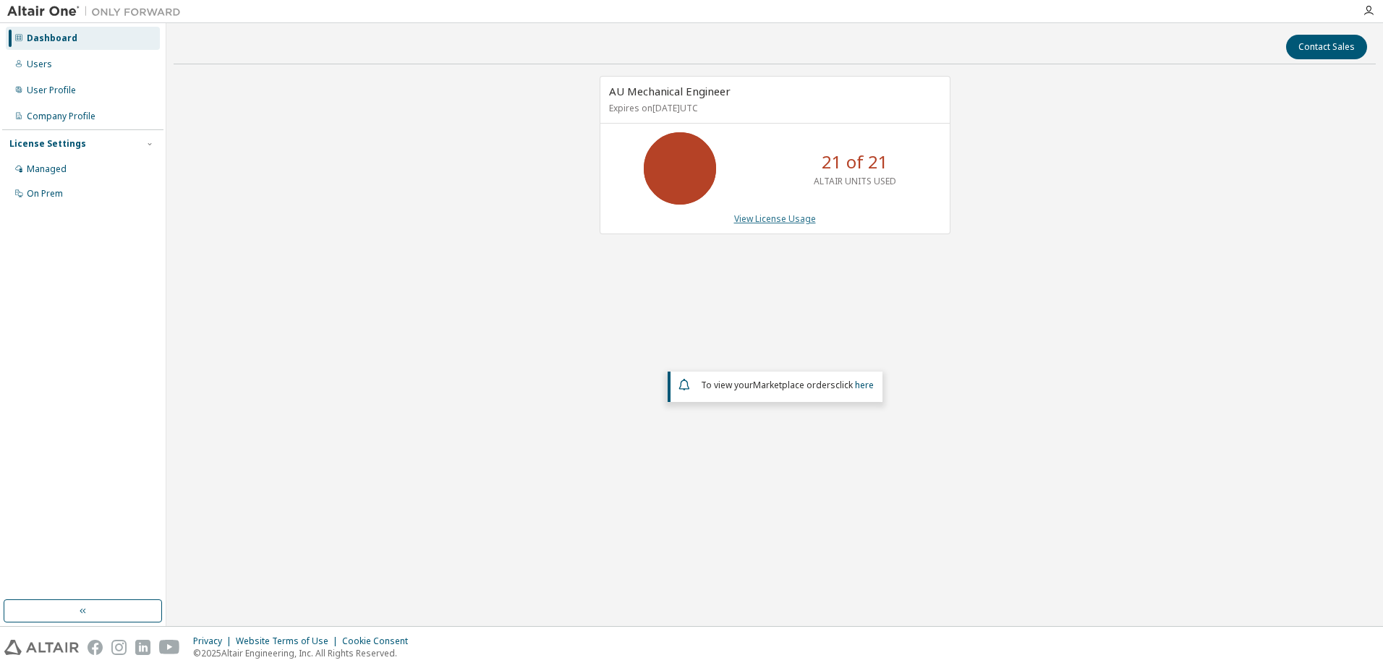
click at [784, 216] on link "View License Usage" at bounding box center [775, 219] width 82 height 12
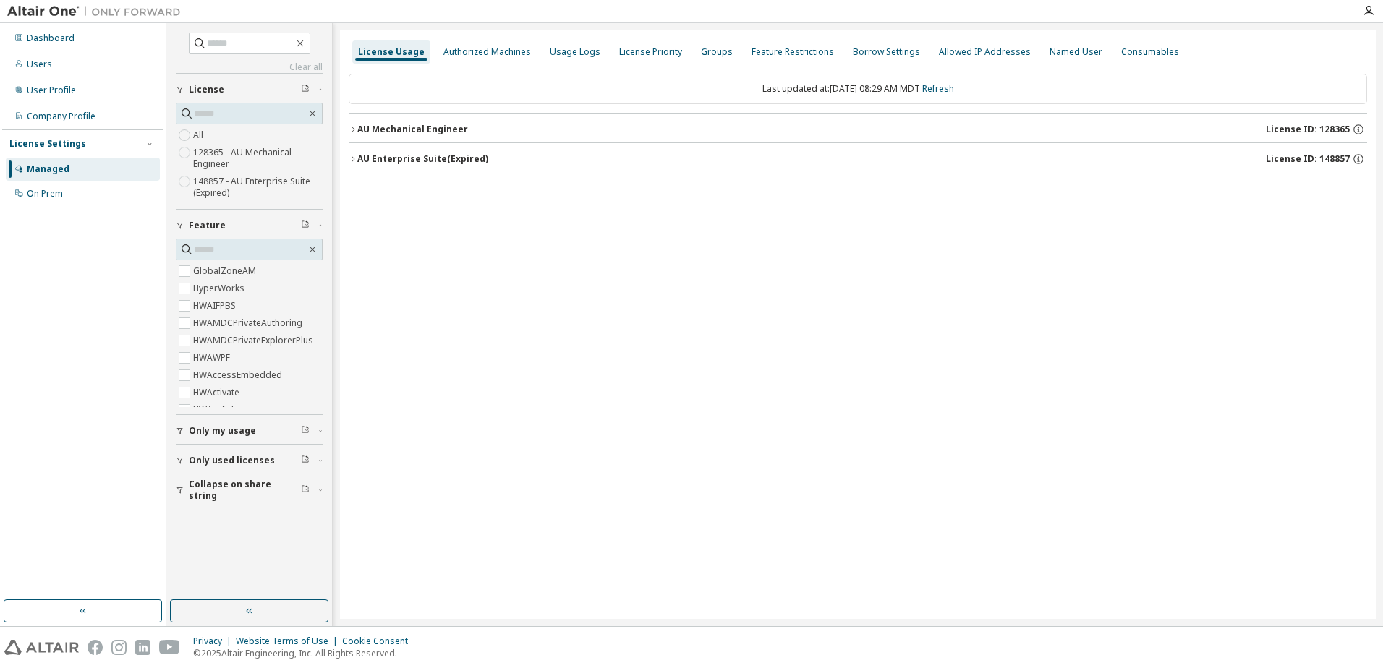
click at [352, 124] on button "AU Mechanical Engineer License ID: 128365" at bounding box center [858, 130] width 1018 height 32
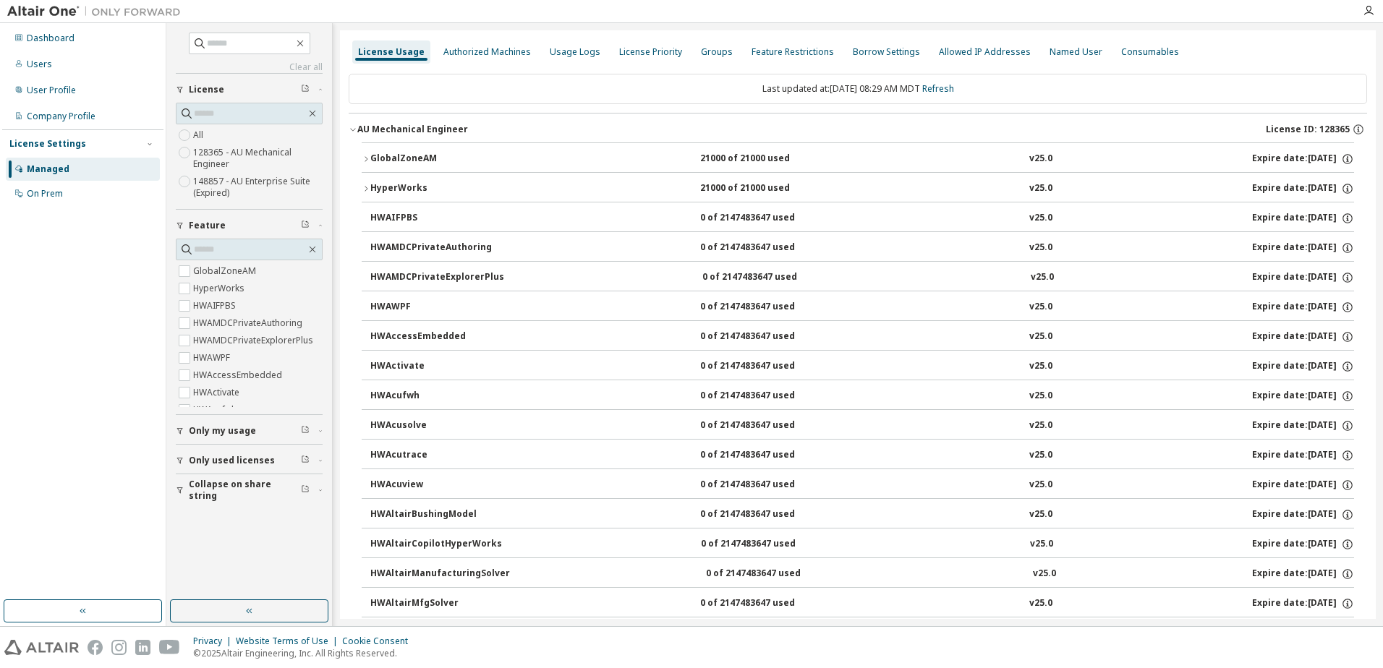
click at [367, 184] on icon "button" at bounding box center [366, 188] width 9 height 9
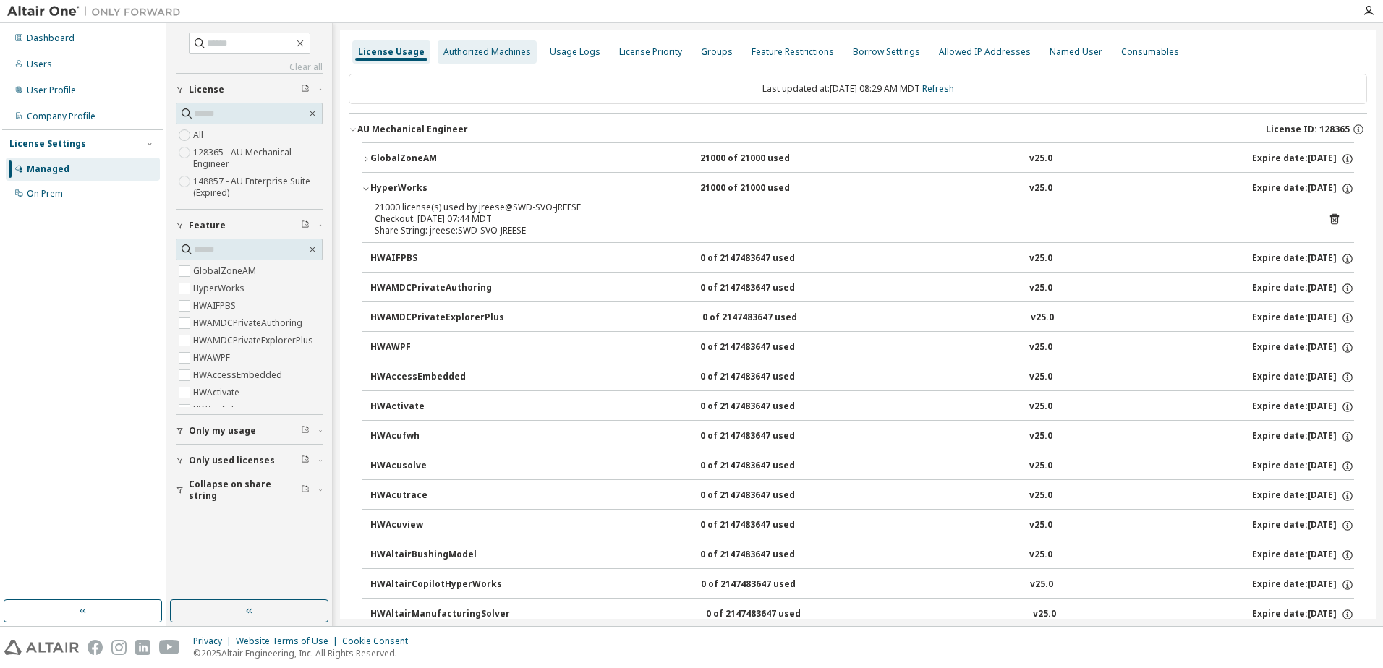
click at [465, 52] on div "Authorized Machines" at bounding box center [487, 52] width 88 height 12
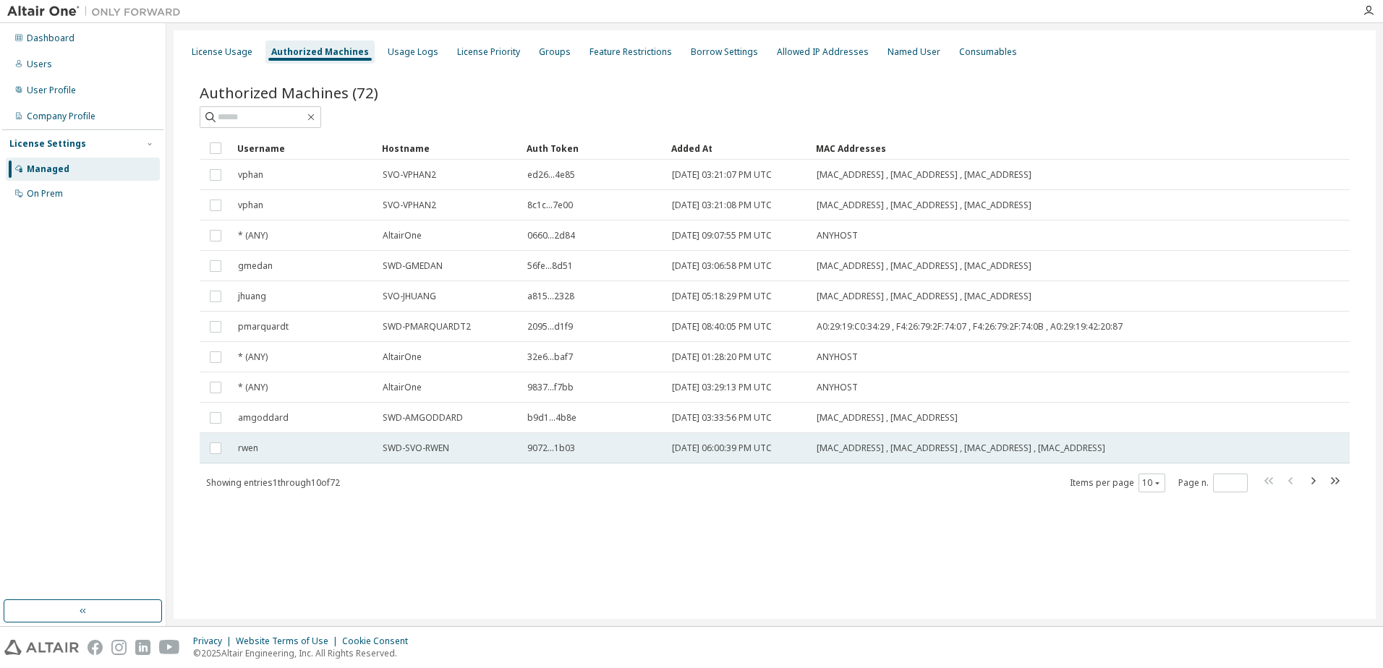
click at [351, 459] on td "rwen" at bounding box center [303, 448] width 145 height 30
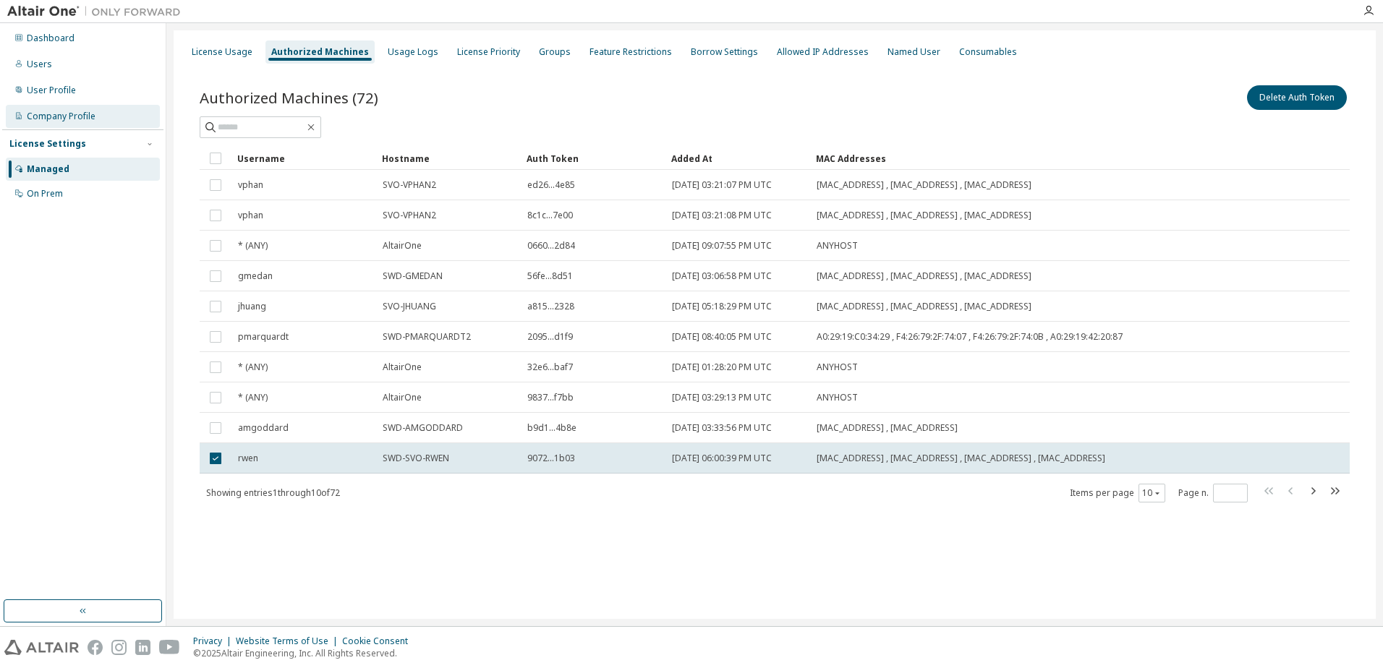
click at [51, 114] on div "Company Profile" at bounding box center [61, 117] width 69 height 12
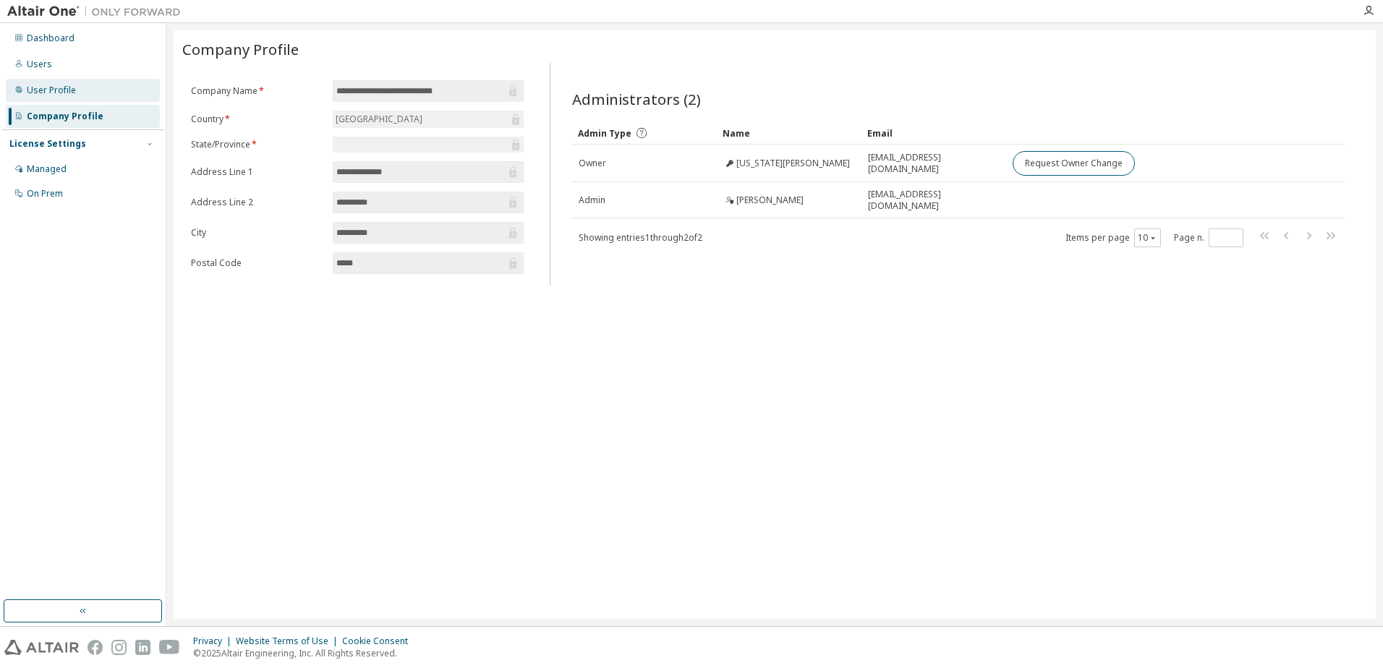
click at [72, 97] on div "User Profile" at bounding box center [83, 90] width 154 height 23
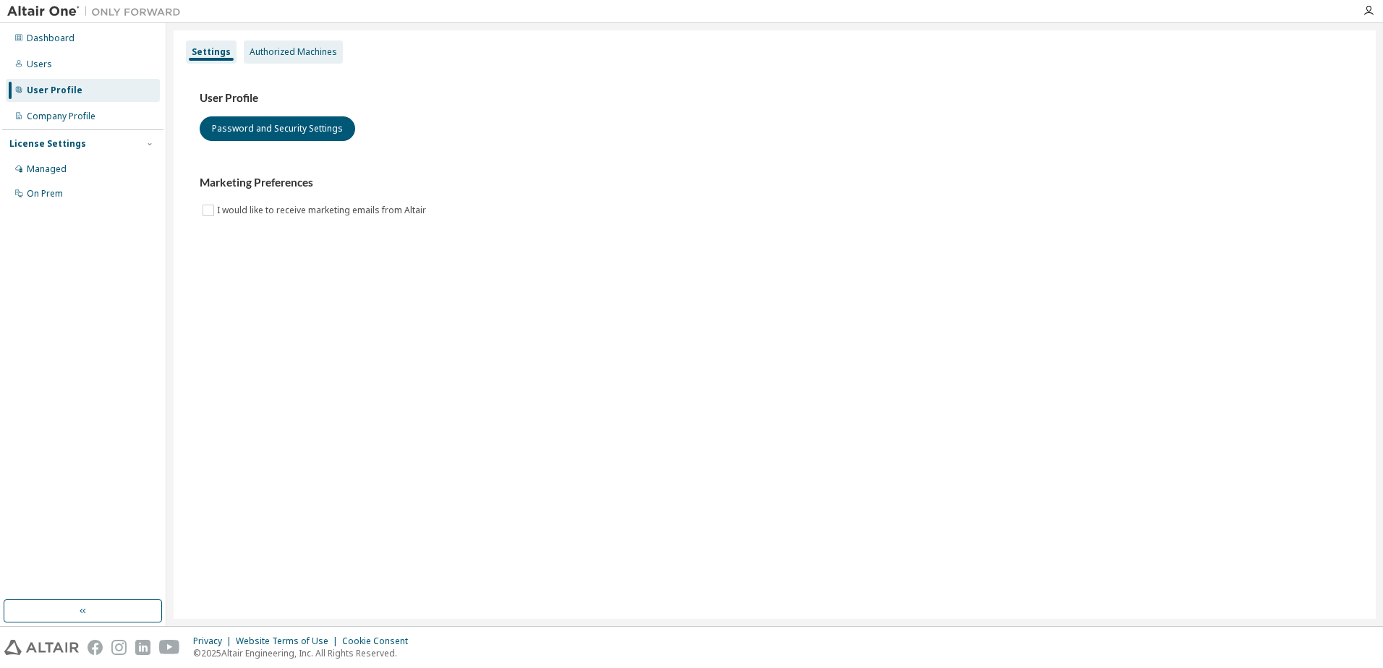
click at [279, 54] on div "Authorized Machines" at bounding box center [294, 52] width 88 height 12
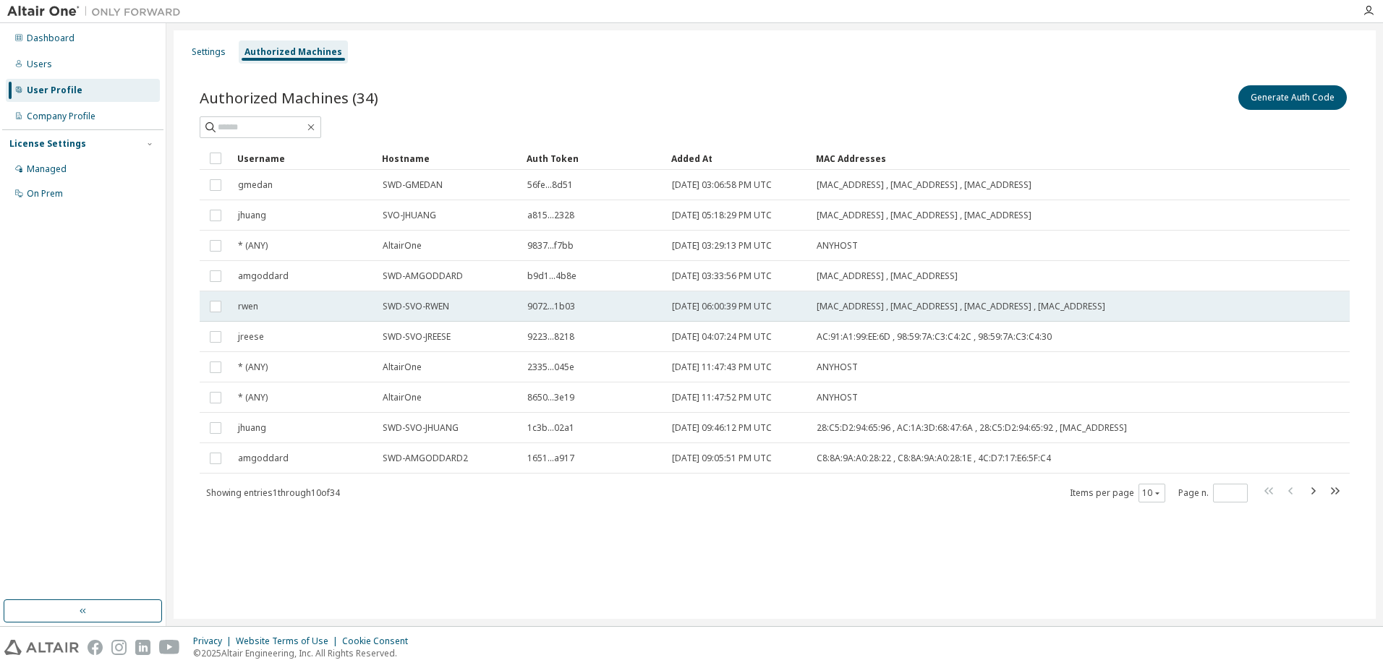
click at [318, 301] on div "rwen" at bounding box center [304, 307] width 132 height 12
click at [1180, 98] on button "Generate Auth Code" at bounding box center [1184, 97] width 108 height 25
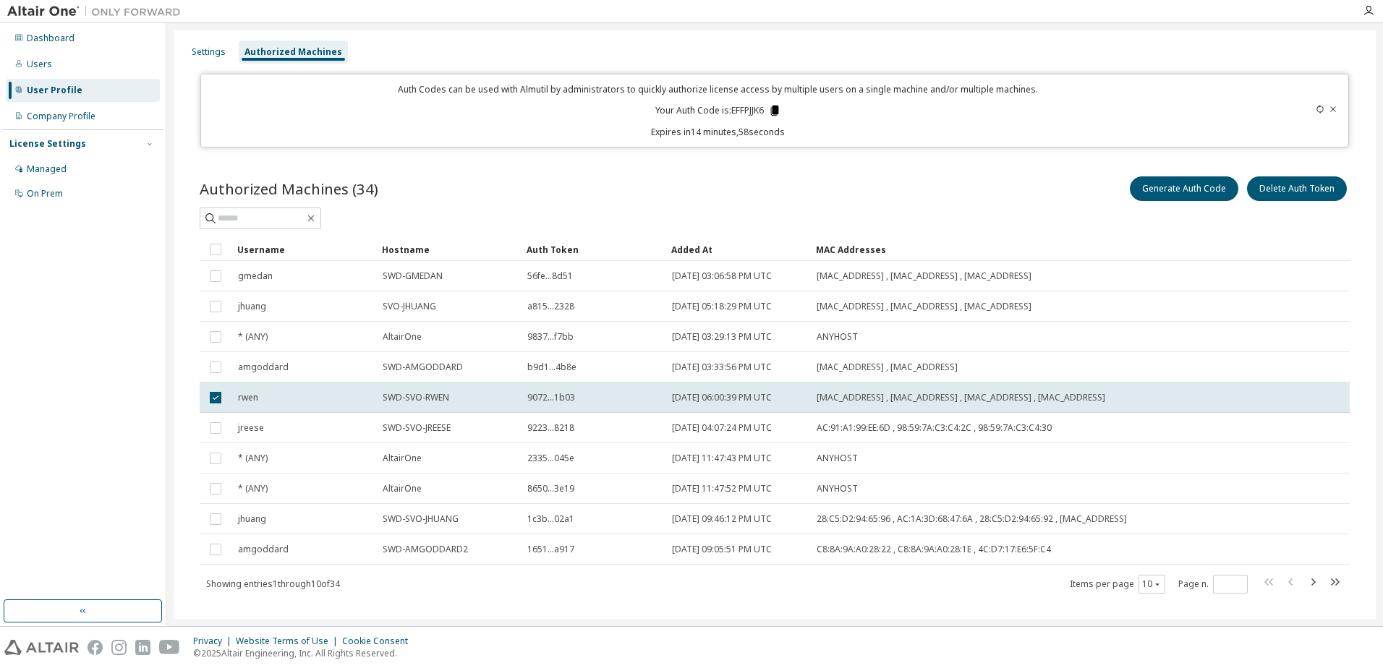
click at [772, 108] on icon at bounding box center [774, 111] width 8 height 10
click at [51, 69] on div "Users" at bounding box center [83, 64] width 154 height 23
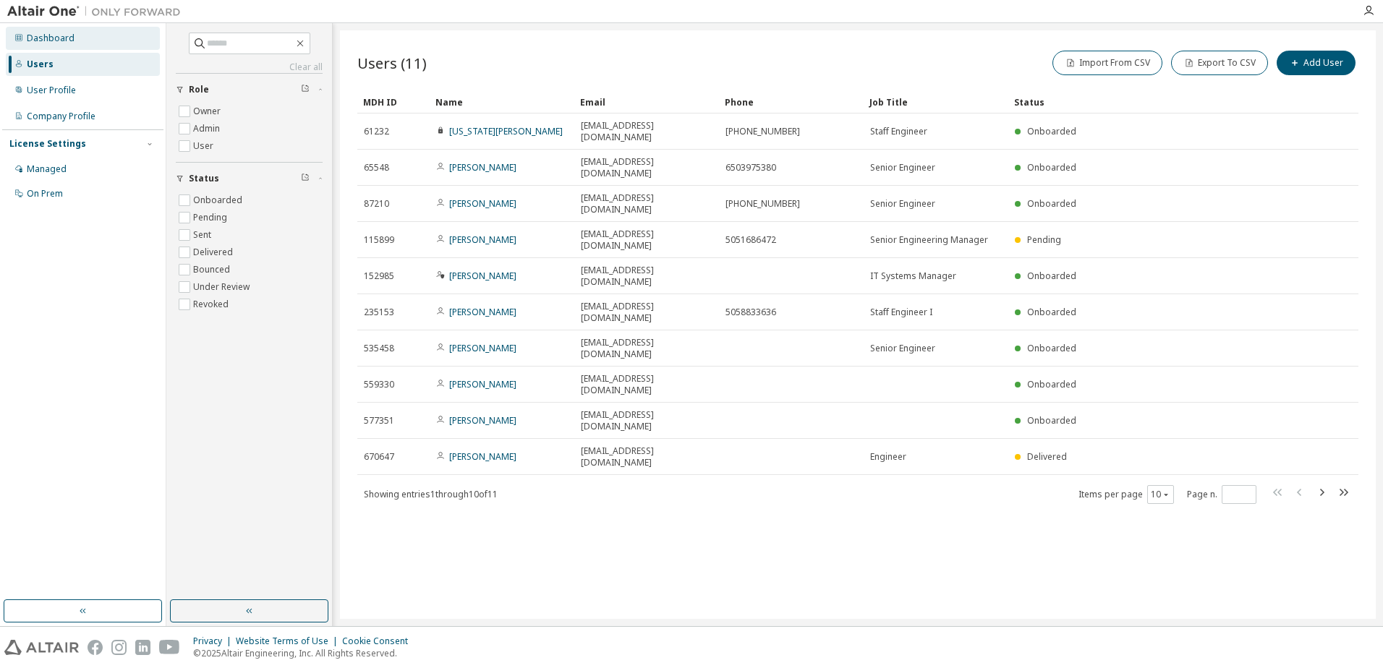
click at [83, 40] on div "Dashboard" at bounding box center [83, 38] width 154 height 23
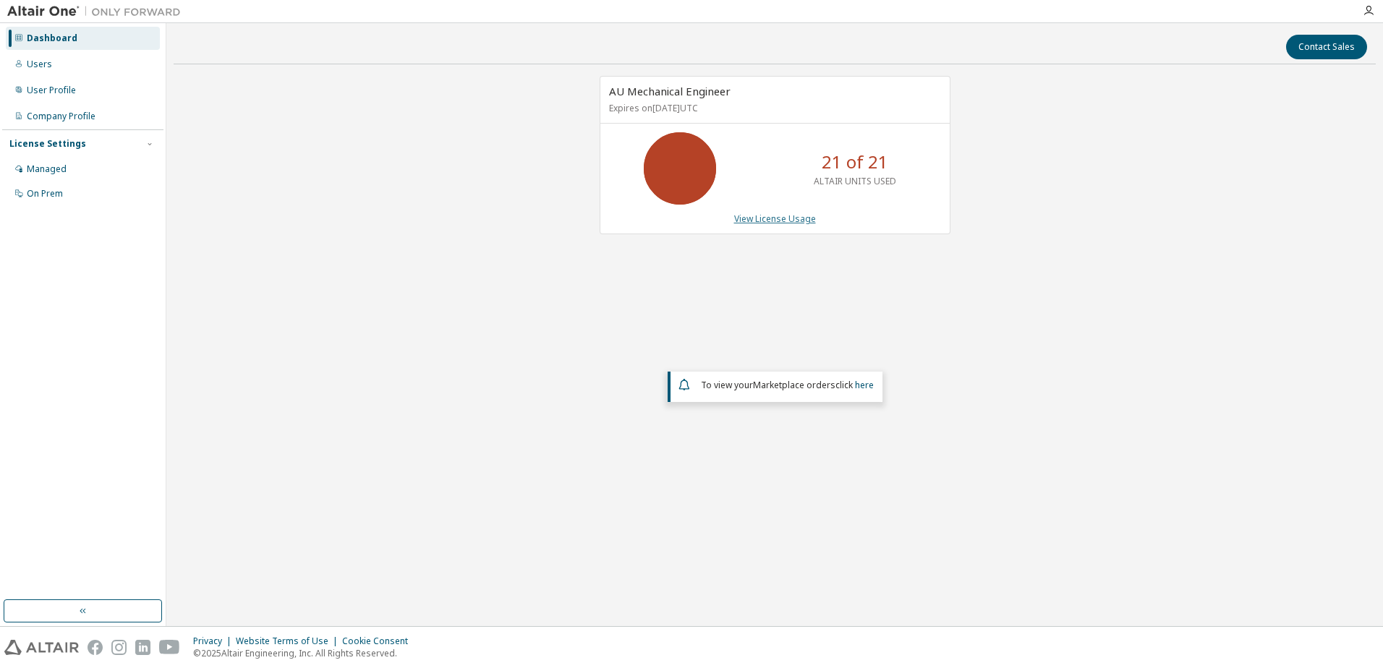
click at [769, 221] on link "View License Usage" at bounding box center [775, 219] width 82 height 12
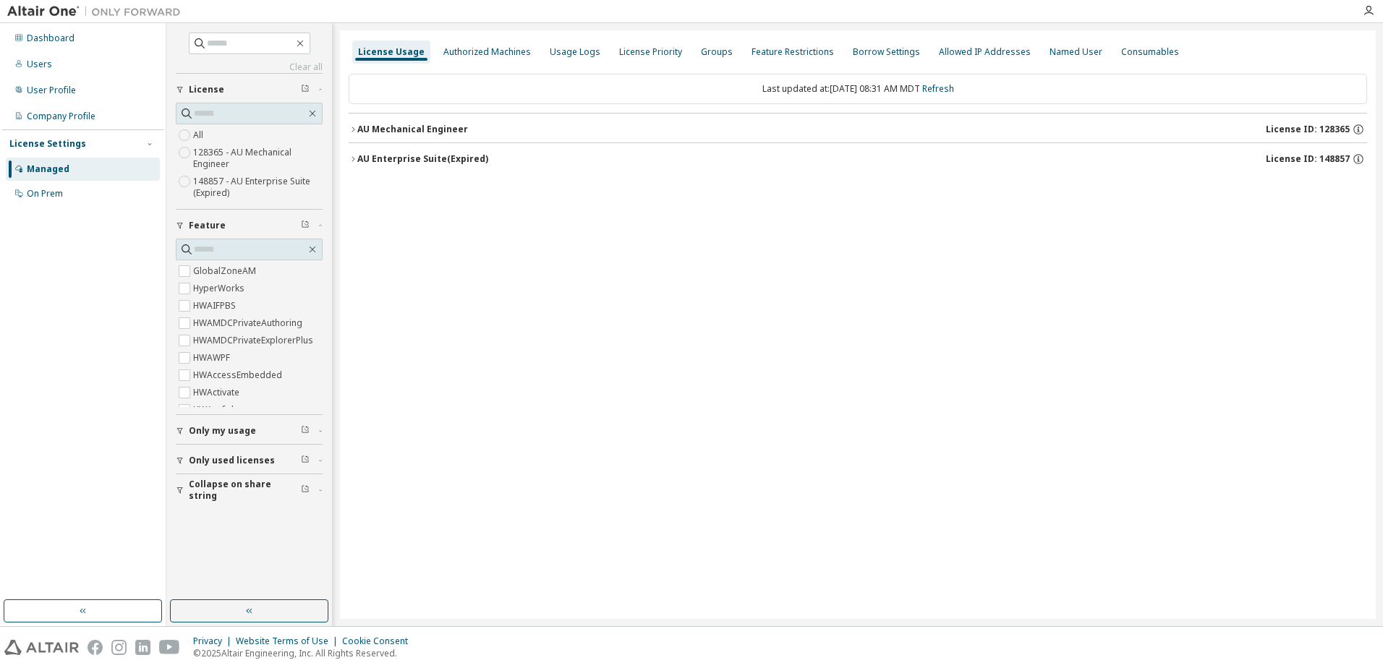
click at [352, 127] on icon "button" at bounding box center [353, 129] width 9 height 9
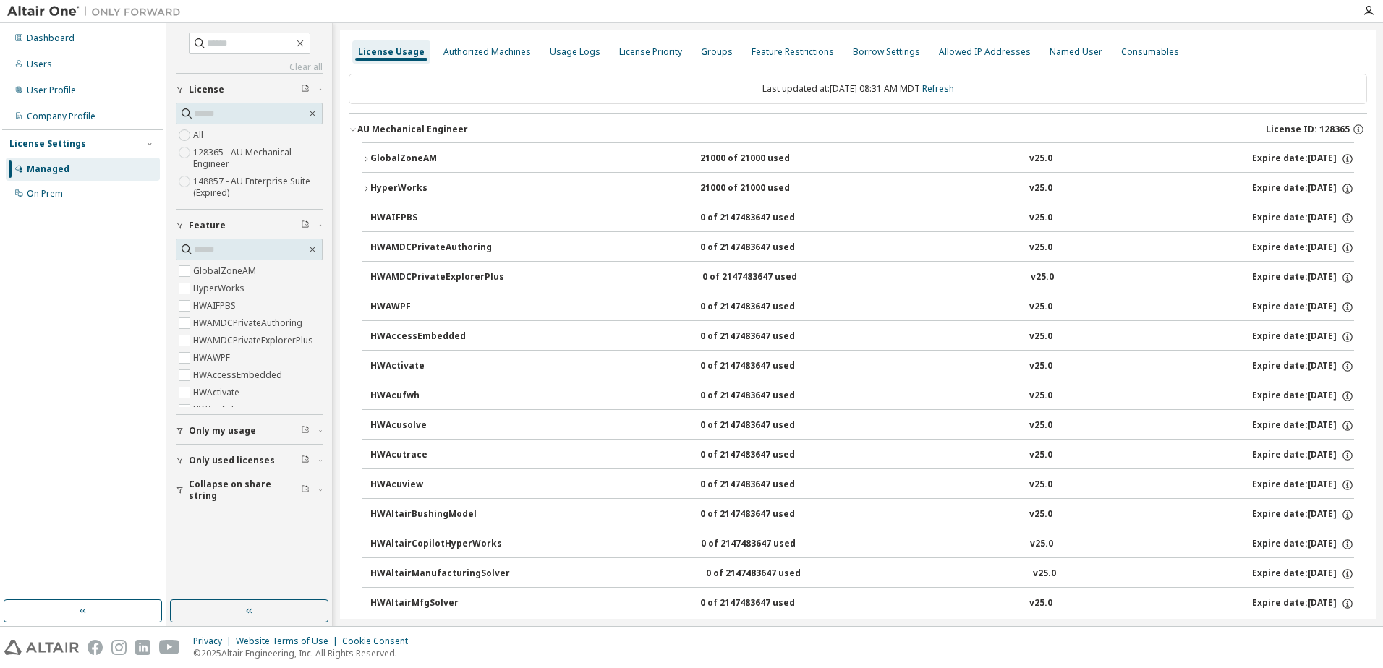
click at [366, 188] on icon "button" at bounding box center [366, 188] width 9 height 9
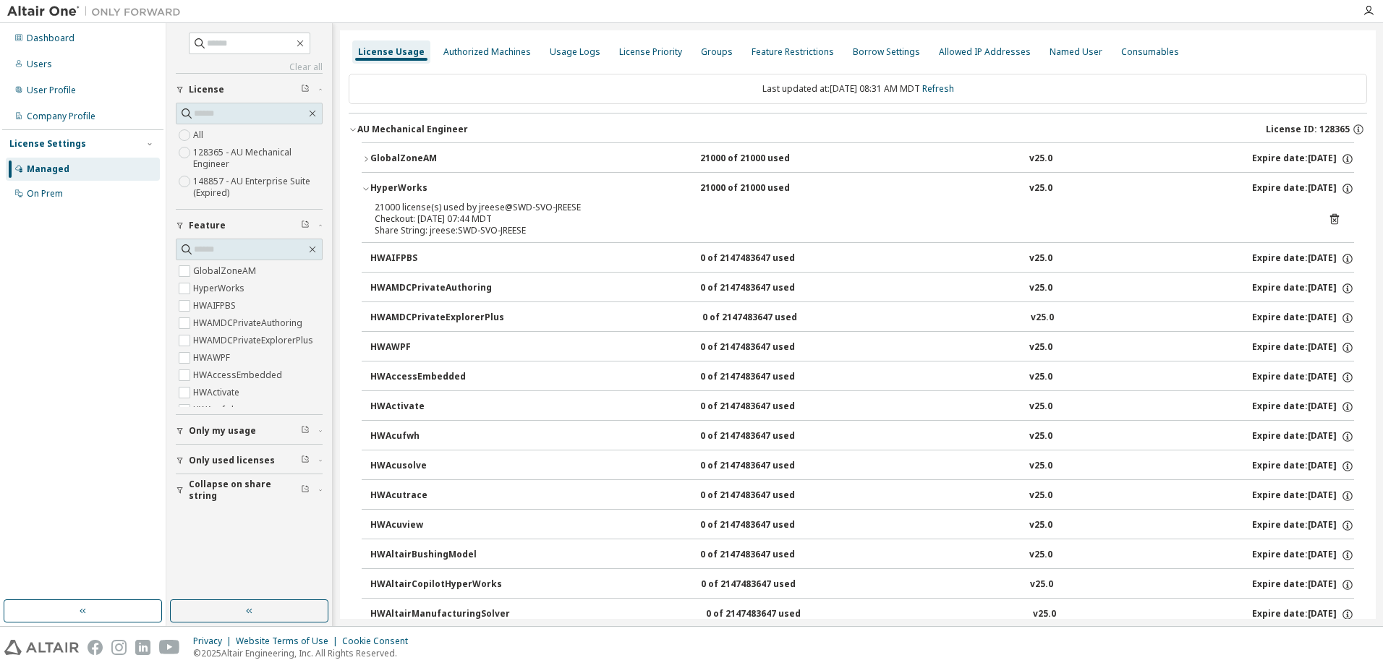
click at [366, 190] on icon "button" at bounding box center [366, 188] width 9 height 9
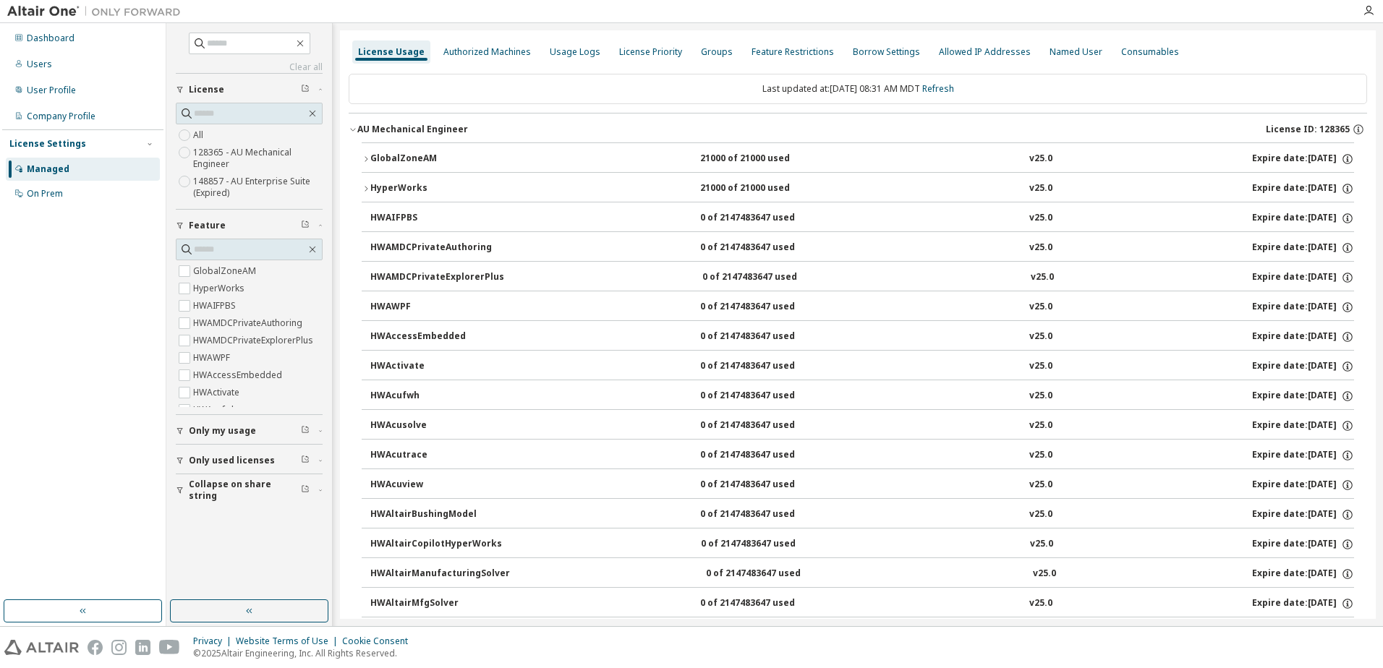
click at [351, 133] on icon "button" at bounding box center [353, 129] width 9 height 9
